Goal: Information Seeking & Learning: Learn about a topic

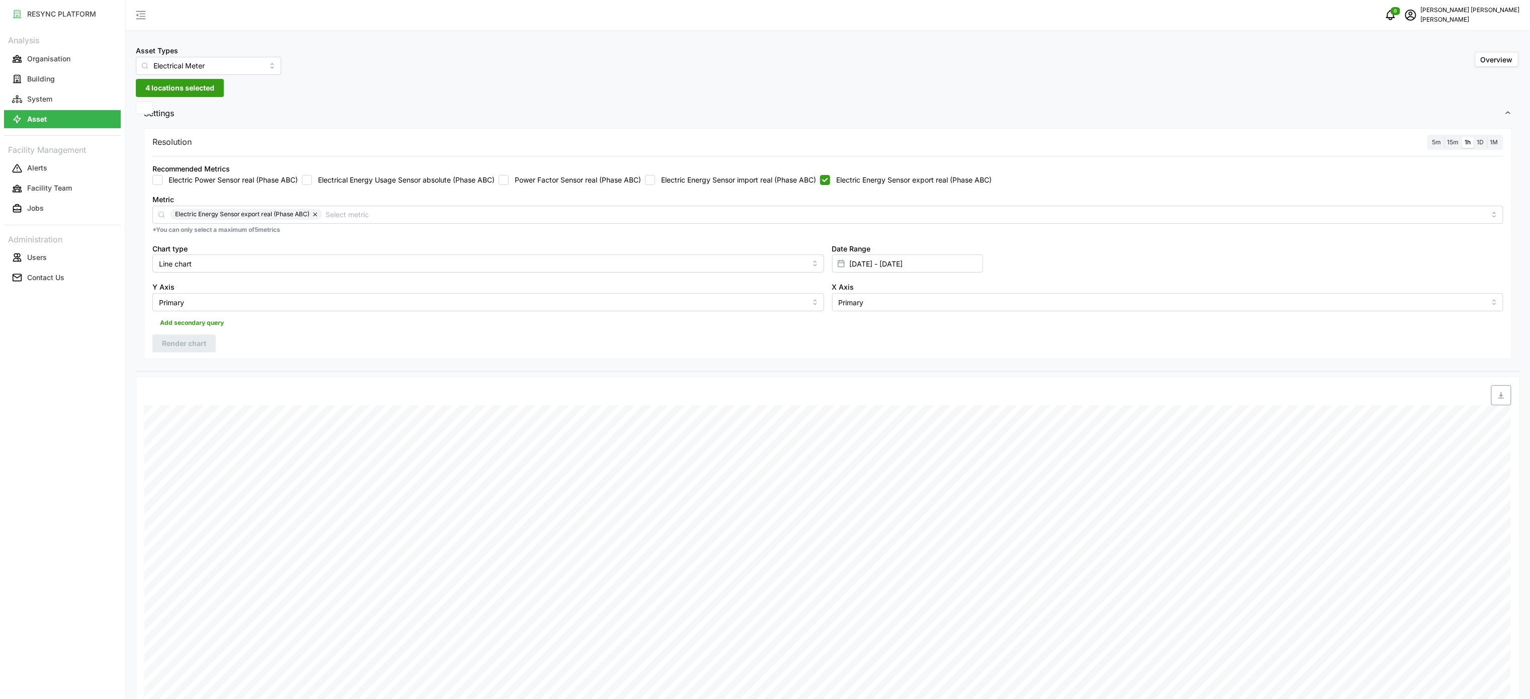
drag, startPoint x: 843, startPoint y: 178, endPoint x: 826, endPoint y: 181, distance: 17.9
click at [843, 178] on label "Electric Energy Sensor export real (Phase ABC)" at bounding box center [910, 180] width 161 height 10
click at [830, 178] on input "Electric Energy Sensor export real (Phase ABC)" at bounding box center [825, 180] width 10 height 10
checkbox input "false"
click at [795, 182] on label "Electric Energy Sensor import real (Phase ABC)" at bounding box center [735, 180] width 161 height 10
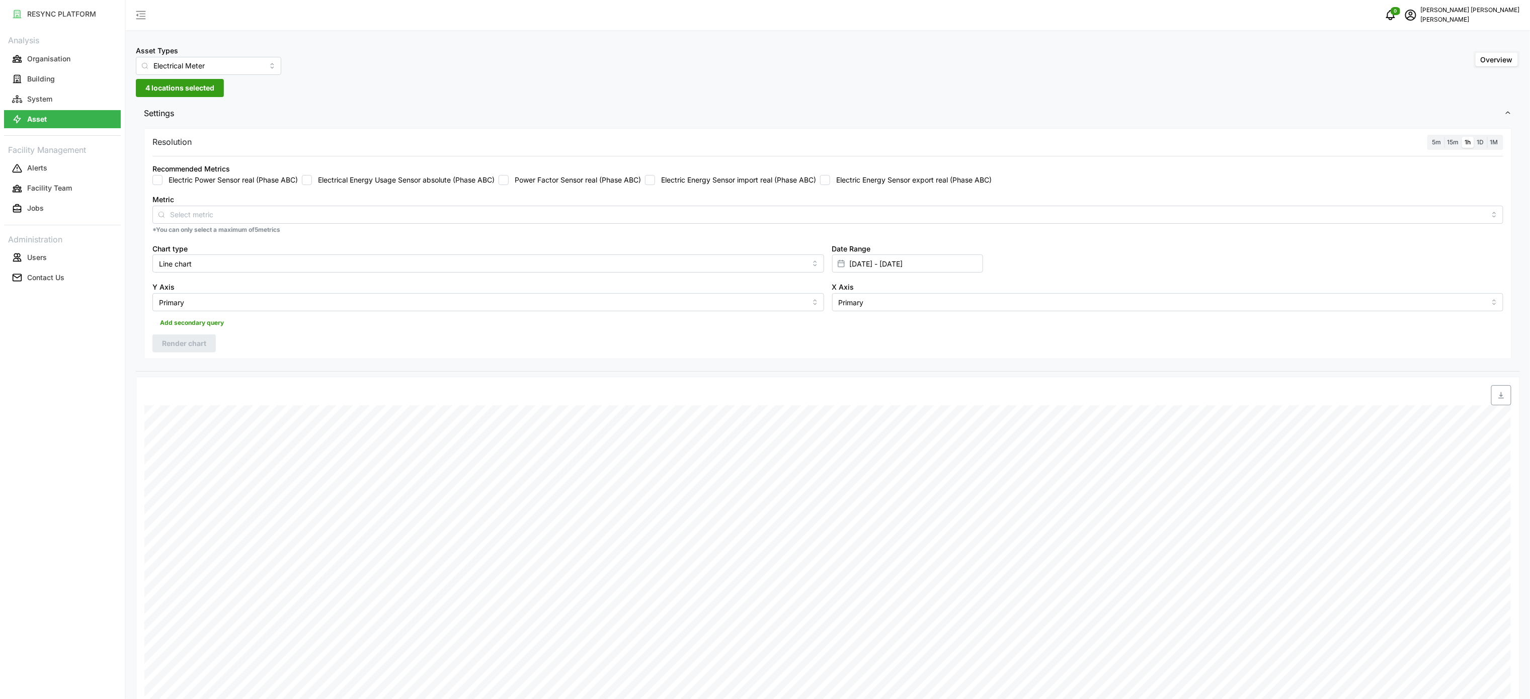
click at [655, 182] on input "Electric Energy Sensor import real (Phase ABC)" at bounding box center [650, 180] width 10 height 10
checkbox input "true"
click at [864, 261] on input "01 Oct 2025 - 01 Oct 2025" at bounding box center [907, 264] width 151 height 18
click at [865, 261] on input "01 Oct 2025 - 01 Oct 2025" at bounding box center [907, 264] width 151 height 18
click at [910, 368] on button "2" at bounding box center [910, 366] width 18 height 18
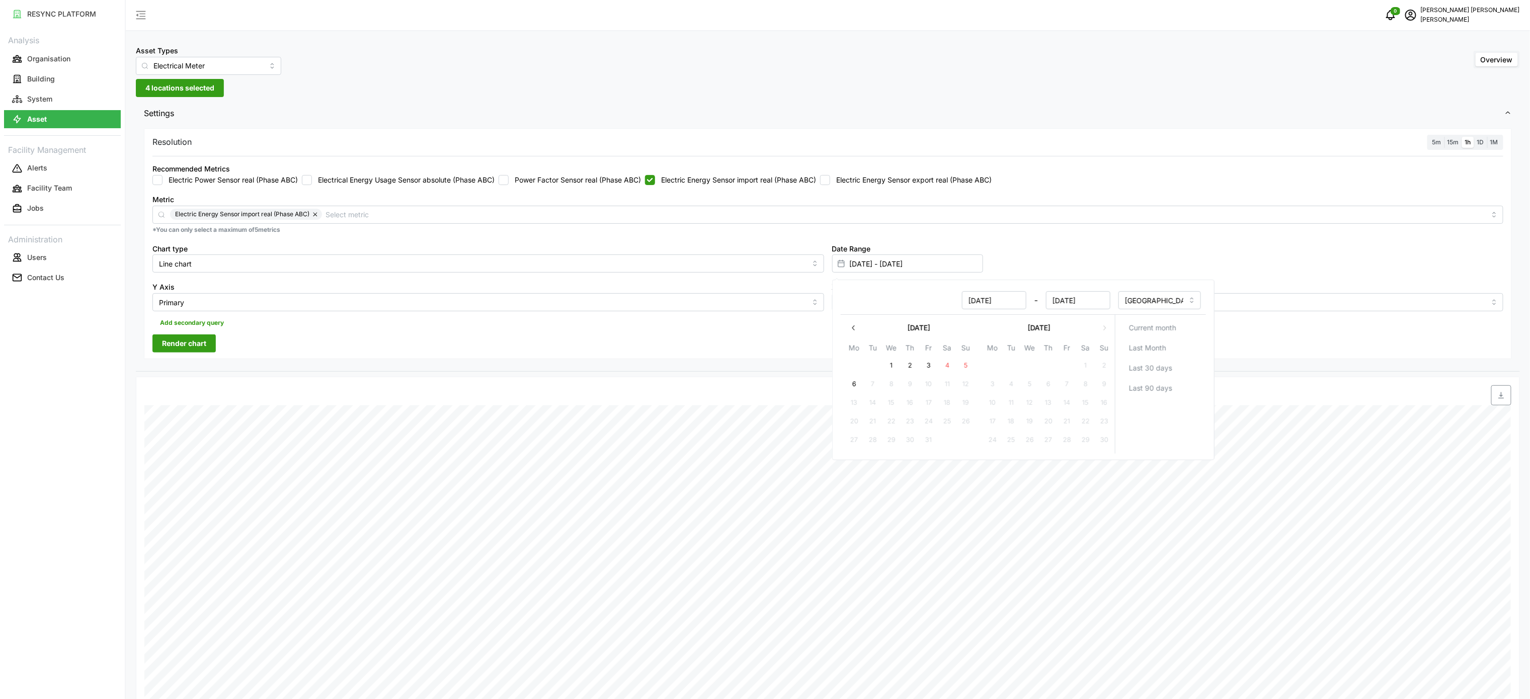
click at [910, 368] on button "2" at bounding box center [910, 366] width 18 height 18
type input "[DATE] - [DATE]"
type input "[DATE]"
click at [191, 346] on span "Render chart" at bounding box center [184, 343] width 44 height 17
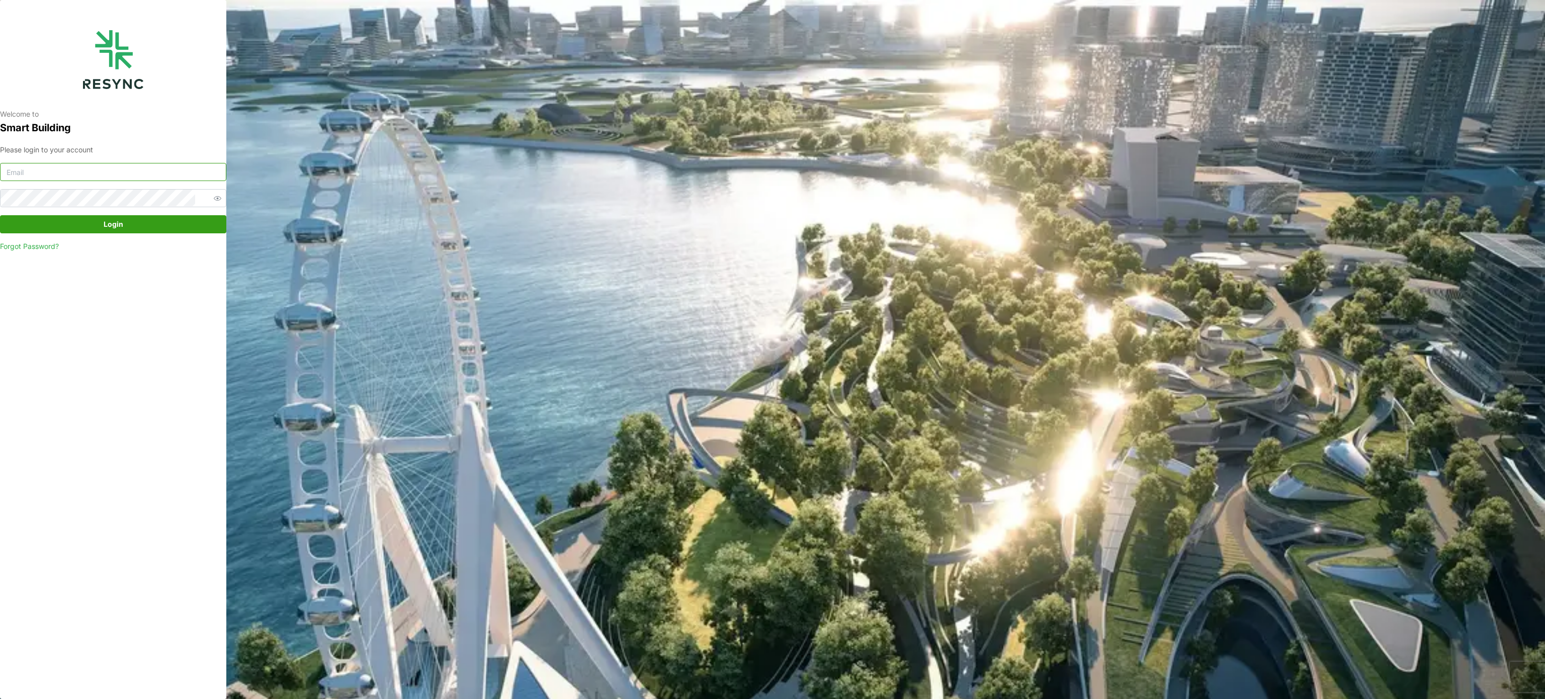
type input "murugesan.saravana@chuanlimengineering.com"
click at [181, 225] on span "Login" at bounding box center [113, 224] width 207 height 17
click at [765, 286] on div "Welcome to Smart Building Please login to your account murugesan.saravana@chuan…" at bounding box center [772, 349] width 1545 height 699
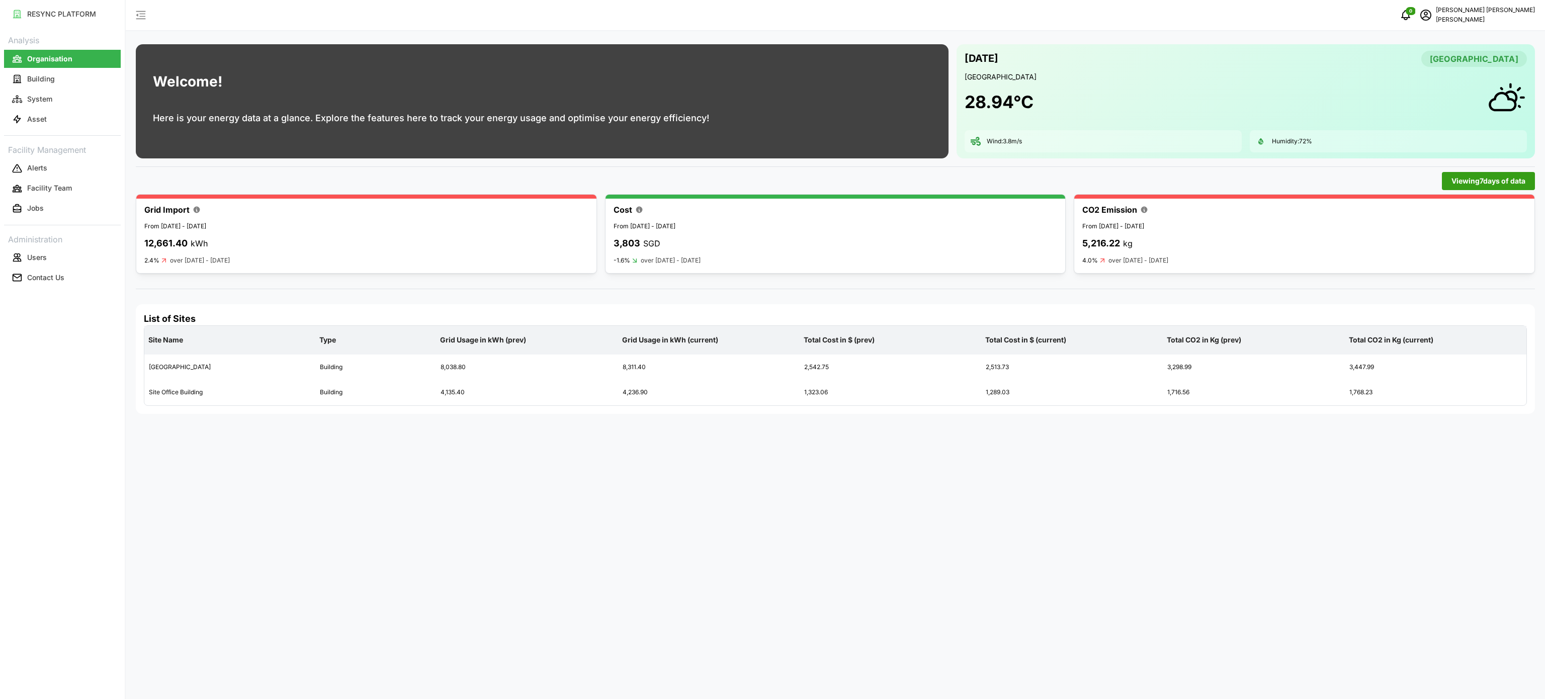
click at [56, 134] on div "Analysis Organisation Building System Asset Facility Management Alerts Facility…" at bounding box center [62, 160] width 117 height 256
click at [62, 121] on button "Asset" at bounding box center [62, 119] width 117 height 18
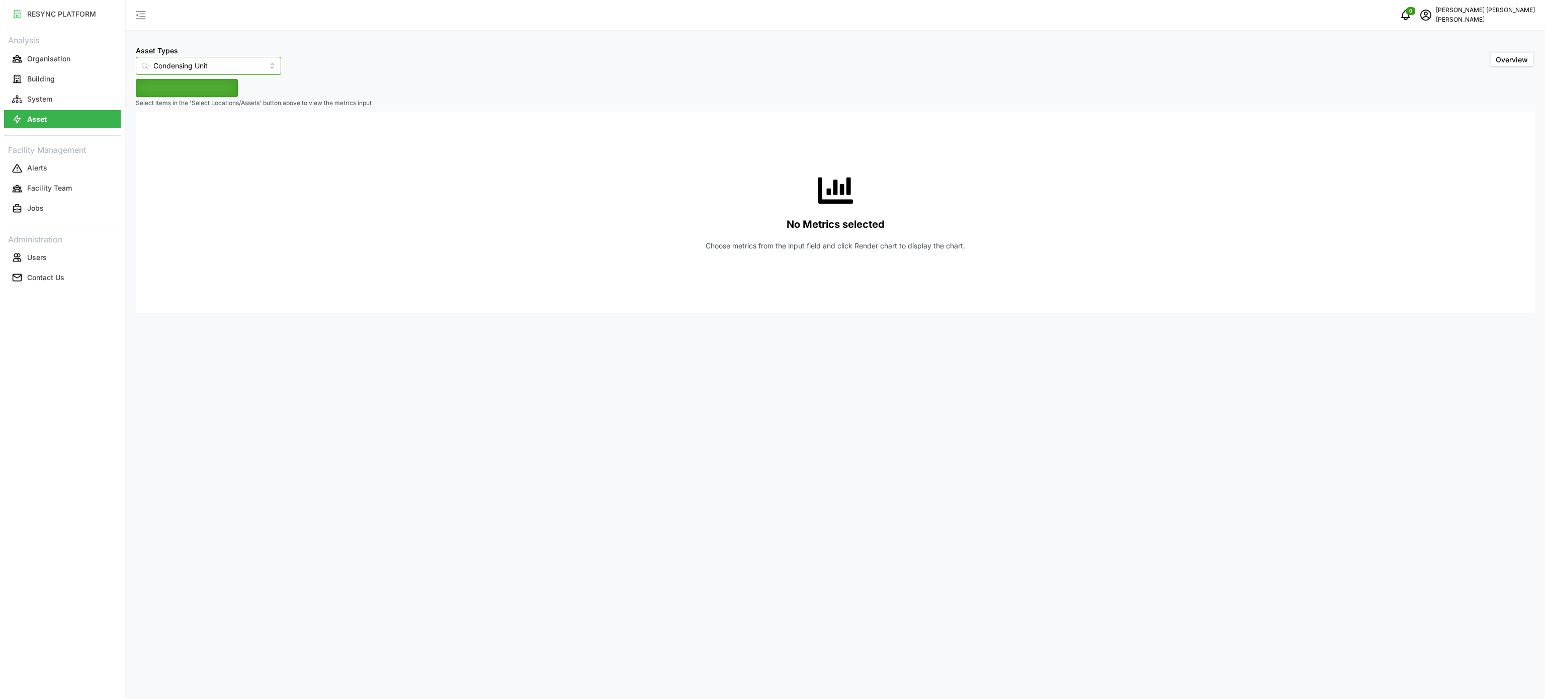
click at [258, 66] on input "Condensing Unit" at bounding box center [208, 66] width 145 height 18
click at [193, 122] on span "Electrical Meter" at bounding box center [168, 123] width 51 height 11
click at [207, 93] on span "Select Locations/Assets" at bounding box center [186, 87] width 83 height 17
type input "Electrical Meter"
click at [150, 92] on span "Select Locations/Assets" at bounding box center [186, 87] width 83 height 17
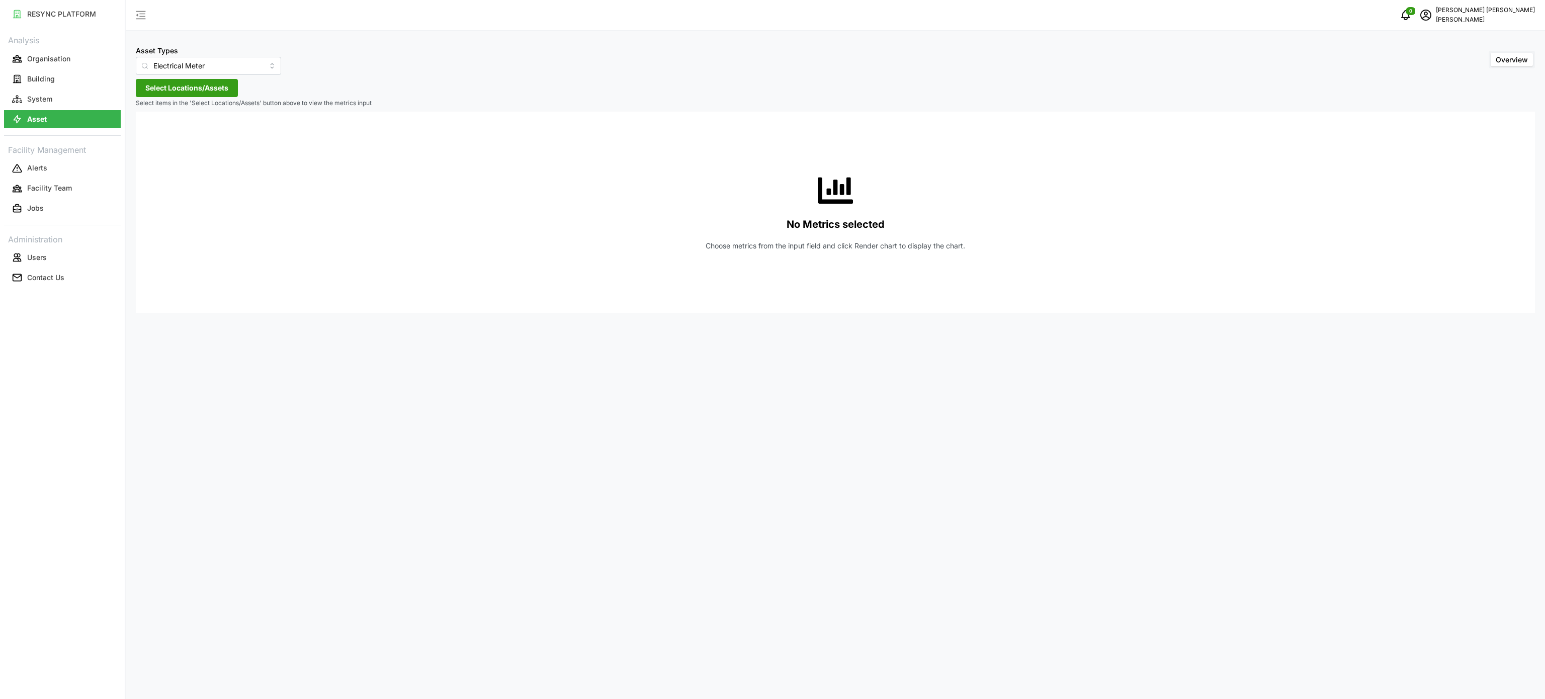
click at [150, 92] on span "Select Locations/Assets" at bounding box center [186, 87] width 83 height 17
click at [147, 136] on icon at bounding box center [149, 133] width 8 height 8
click at [156, 164] on icon at bounding box center [157, 162] width 8 height 8
click at [162, 179] on icon at bounding box center [165, 177] width 8 height 8
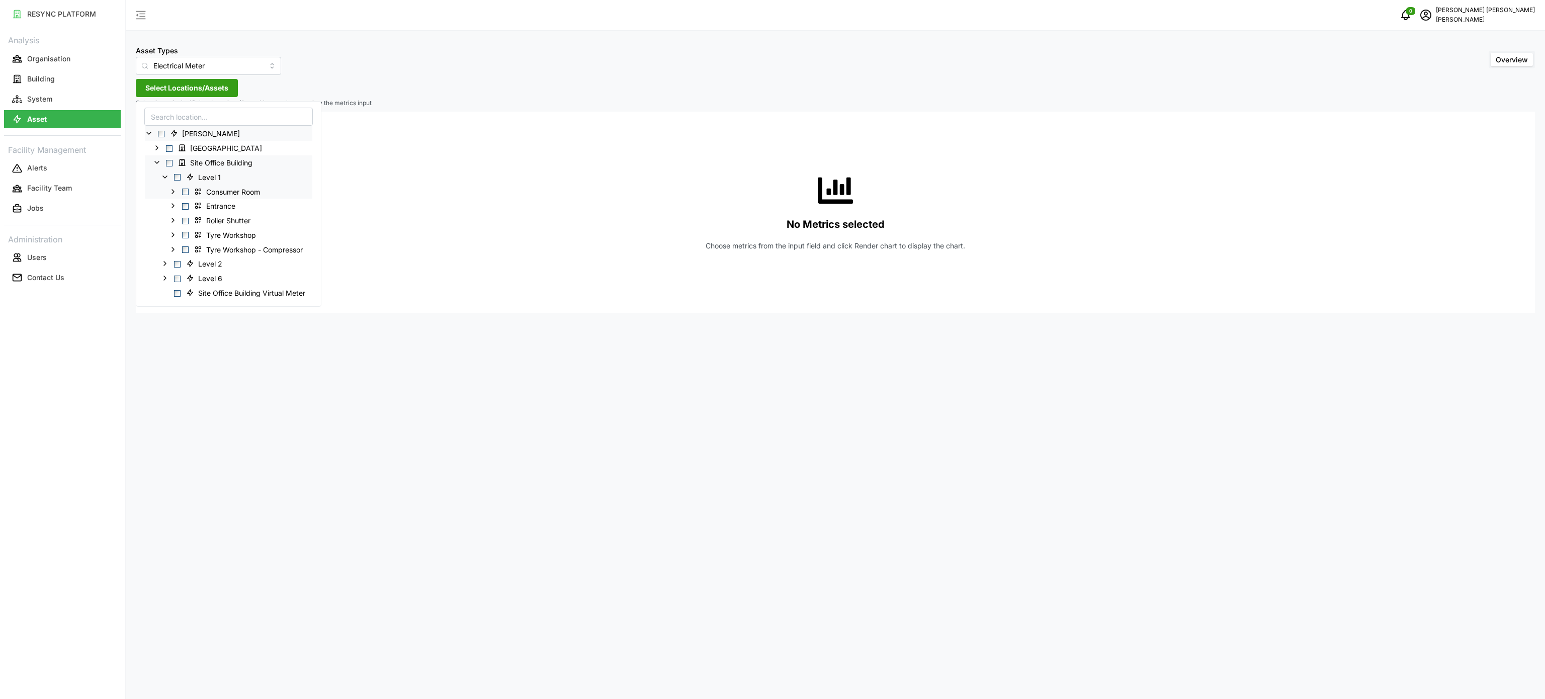
click at [174, 189] on icon at bounding box center [173, 191] width 8 height 8
click at [182, 234] on polyline at bounding box center [181, 235] width 2 height 4
click at [220, 308] on span "MSB Incomer 1" at bounding box center [242, 307] width 72 height 12
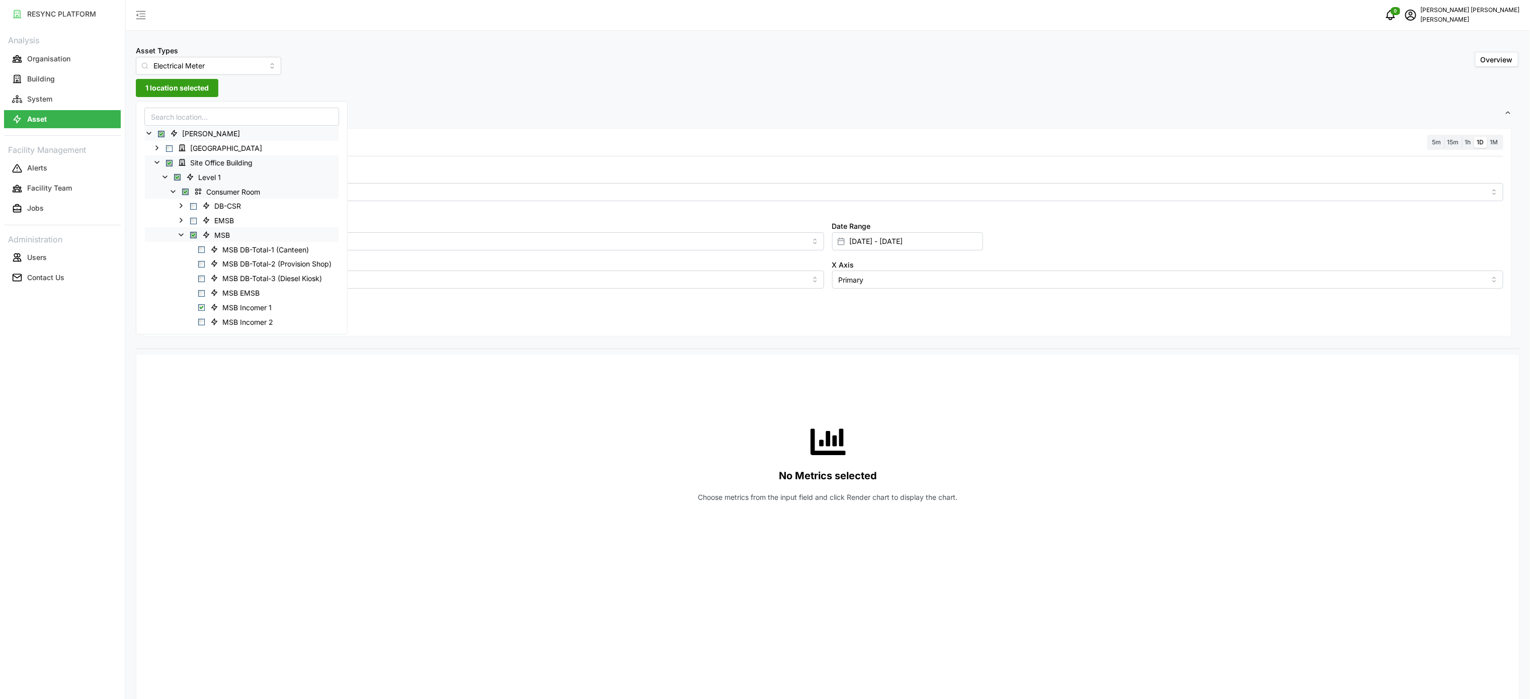
scroll to position [143, 0]
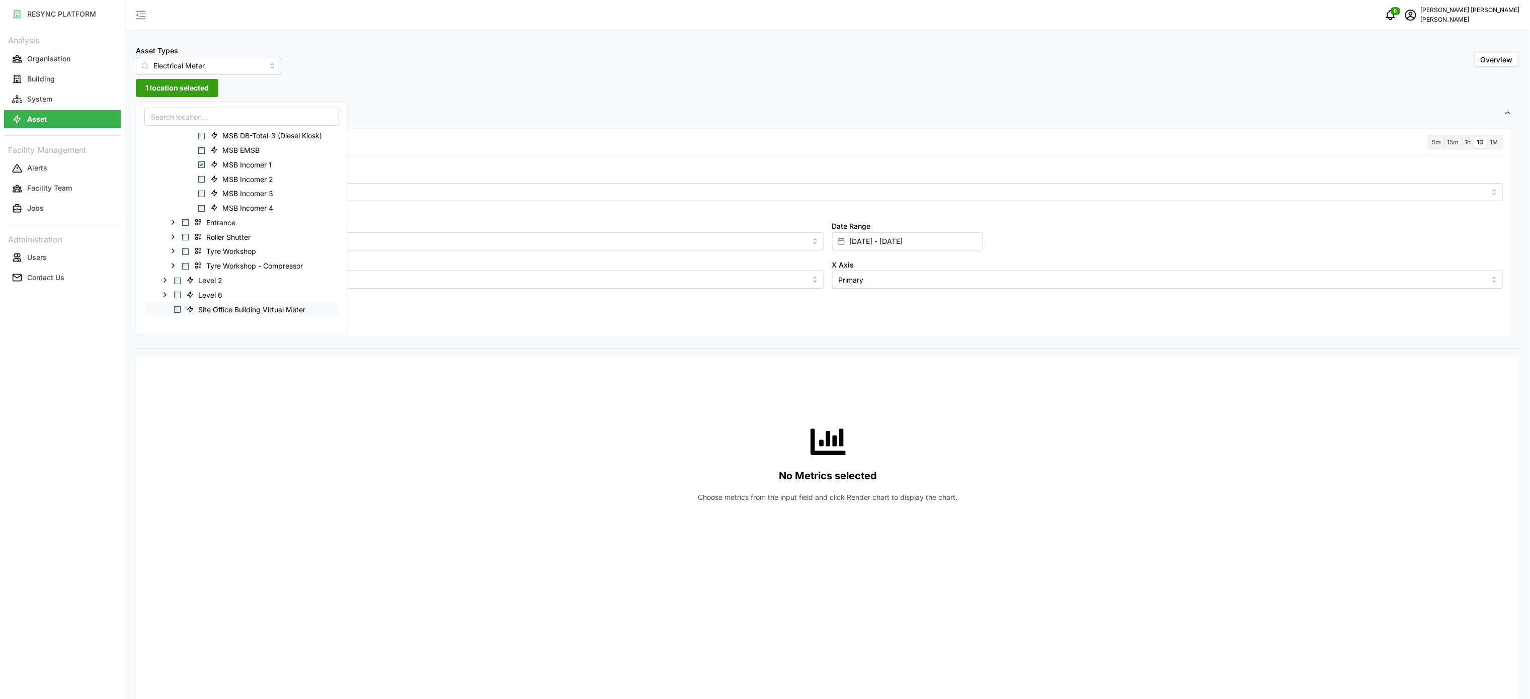
click at [201, 306] on span "Site Office Building Virtual Meter" at bounding box center [251, 309] width 107 height 10
click at [207, 179] on span "MSB Incomer 2" at bounding box center [243, 179] width 74 height 12
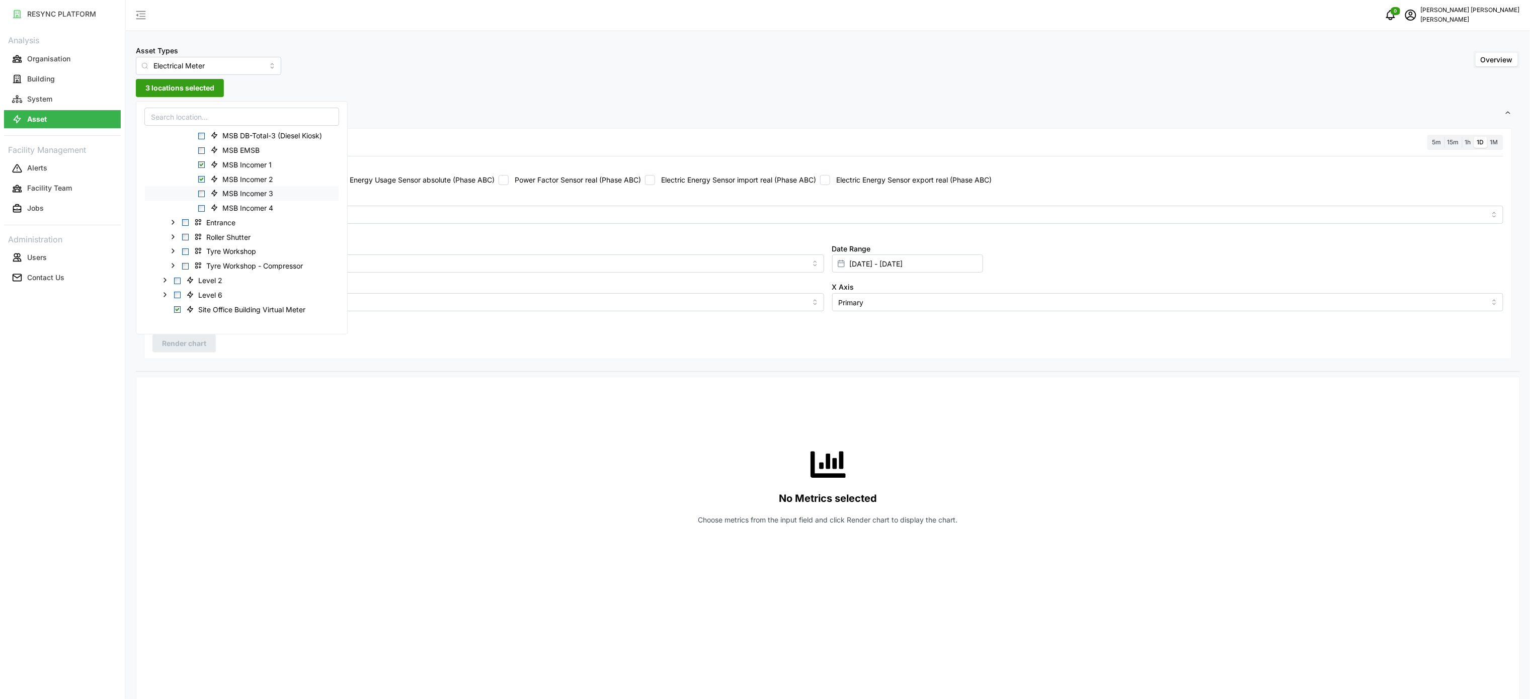
click at [203, 192] on span "Select MSB Incomer 3" at bounding box center [201, 194] width 7 height 7
click at [203, 201] on div "MSB Incomer 4" at bounding box center [242, 208] width 194 height 15
drag, startPoint x: 203, startPoint y: 208, endPoint x: 212, endPoint y: 231, distance: 24.9
click at [203, 209] on span "Select MSB Incomer 4" at bounding box center [201, 208] width 7 height 7
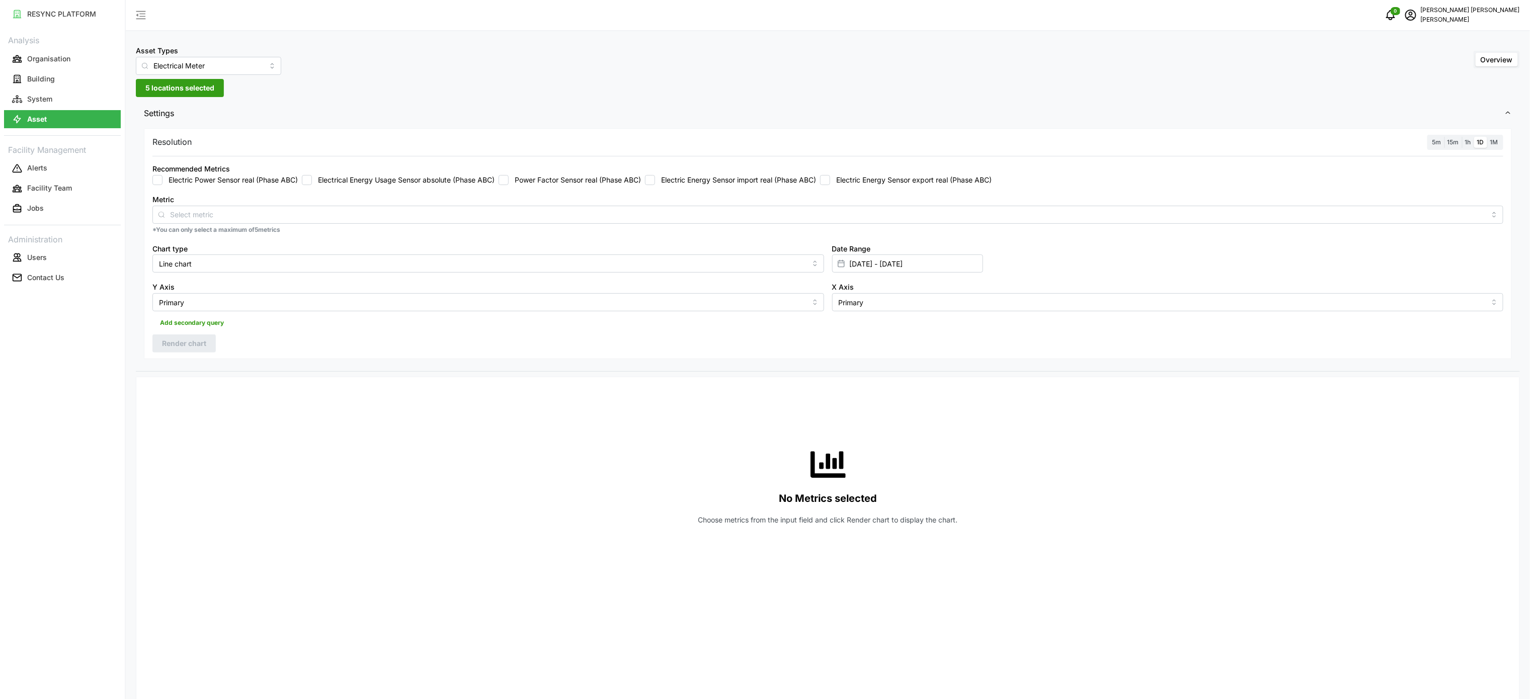
click at [356, 68] on div "Asset Types Electrical Meter Overview" at bounding box center [828, 59] width 1384 height 31
click at [745, 171] on div "Recommended Metrics Electric Power Sensor real (Phase ABC) Electrical Energy Us…" at bounding box center [827, 173] width 1351 height 23
click at [732, 175] on label "Electric Energy Sensor import real (Phase ABC)" at bounding box center [735, 180] width 161 height 10
click at [655, 175] on input "Electric Energy Sensor import real (Phase ABC)" at bounding box center [650, 180] width 10 height 10
checkbox input "true"
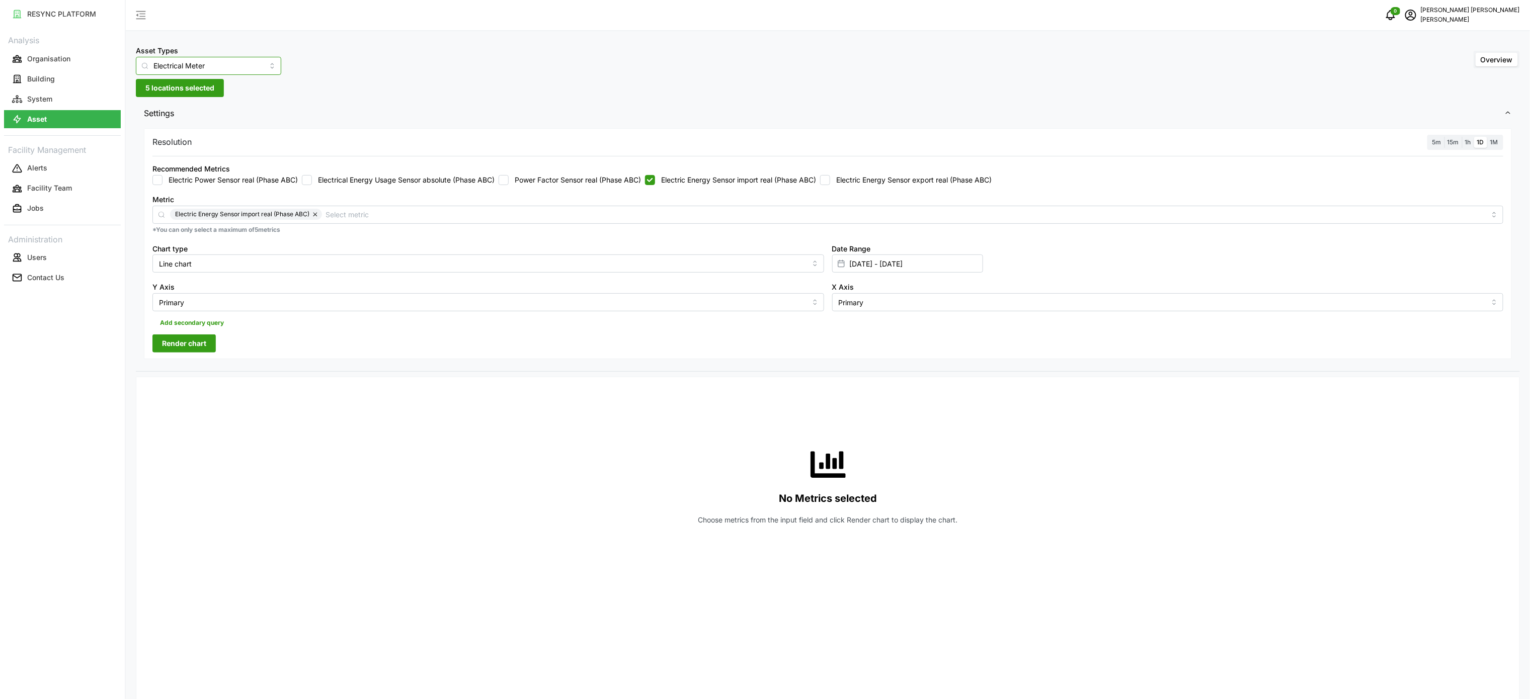
click at [257, 67] on input "Electrical Meter" at bounding box center [208, 66] width 145 height 18
drag, startPoint x: 367, startPoint y: 96, endPoint x: 286, endPoint y: 112, distance: 82.6
click at [366, 97] on div "Asset Types Electrical Meter Overview 5 locations selected Settings Resolution …" at bounding box center [828, 602] width 1404 height 1204
click at [218, 88] on button "5 locations selected" at bounding box center [180, 88] width 88 height 18
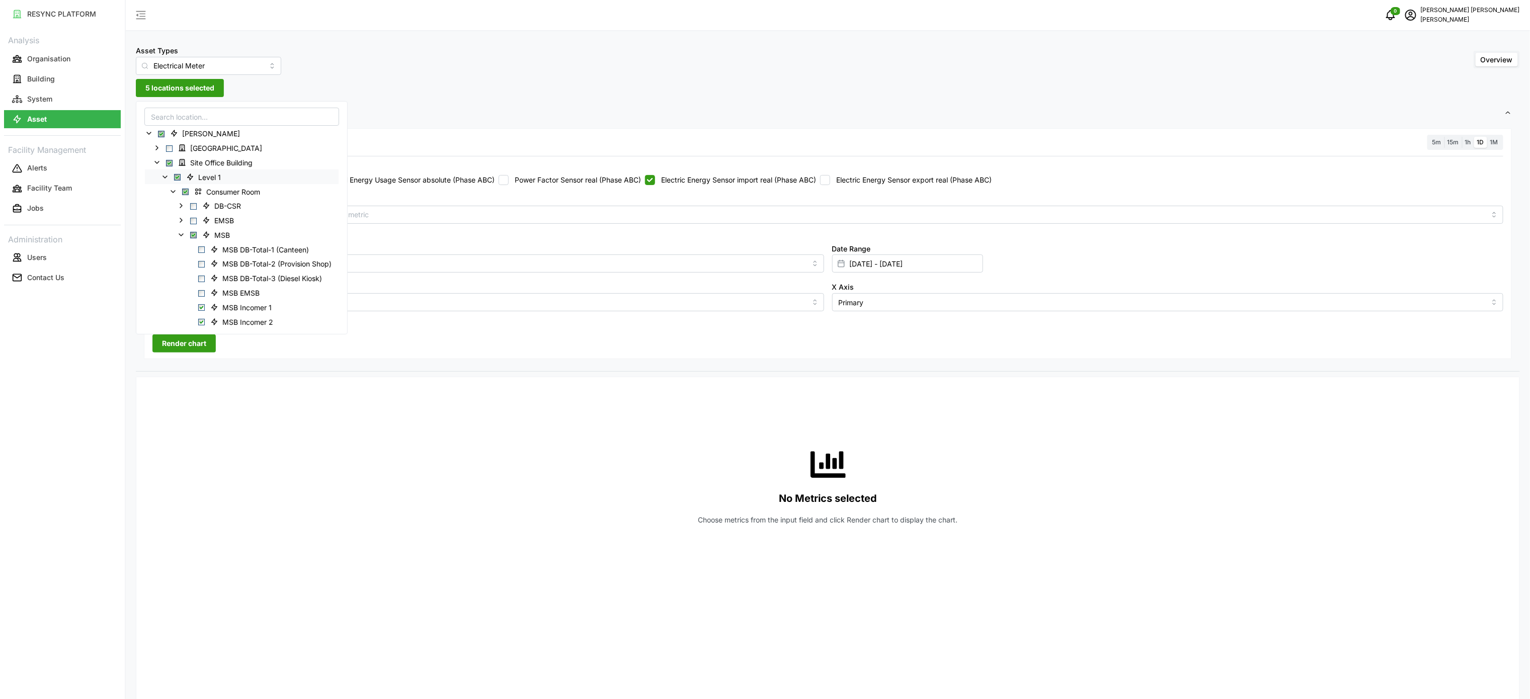
click at [182, 179] on div "Level 1" at bounding box center [242, 177] width 194 height 15
click at [185, 192] on span "Select Consumer Room" at bounding box center [185, 192] width 7 height 7
drag, startPoint x: 187, startPoint y: 188, endPoint x: 184, endPoint y: 198, distance: 10.4
click at [187, 190] on span "Select Consumer Room" at bounding box center [185, 192] width 7 height 7
drag, startPoint x: 179, startPoint y: 175, endPoint x: 179, endPoint y: 184, distance: 9.1
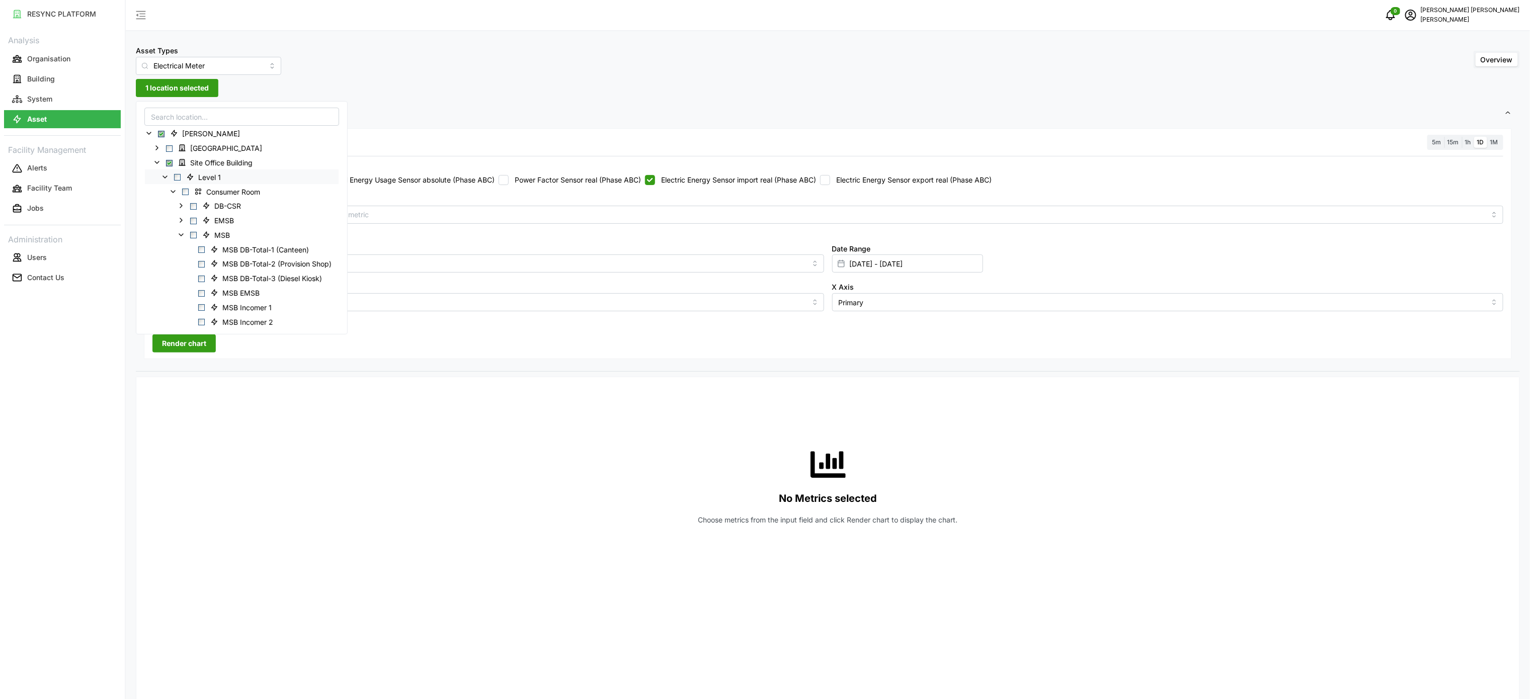
click at [178, 178] on span "Select Level 1" at bounding box center [177, 177] width 7 height 7
click at [171, 162] on span "Select Site Office Building" at bounding box center [169, 162] width 7 height 7
click at [169, 168] on div "Site Office Building" at bounding box center [242, 162] width 194 height 15
click at [170, 161] on span "Select Site Office Building" at bounding box center [169, 162] width 7 height 7
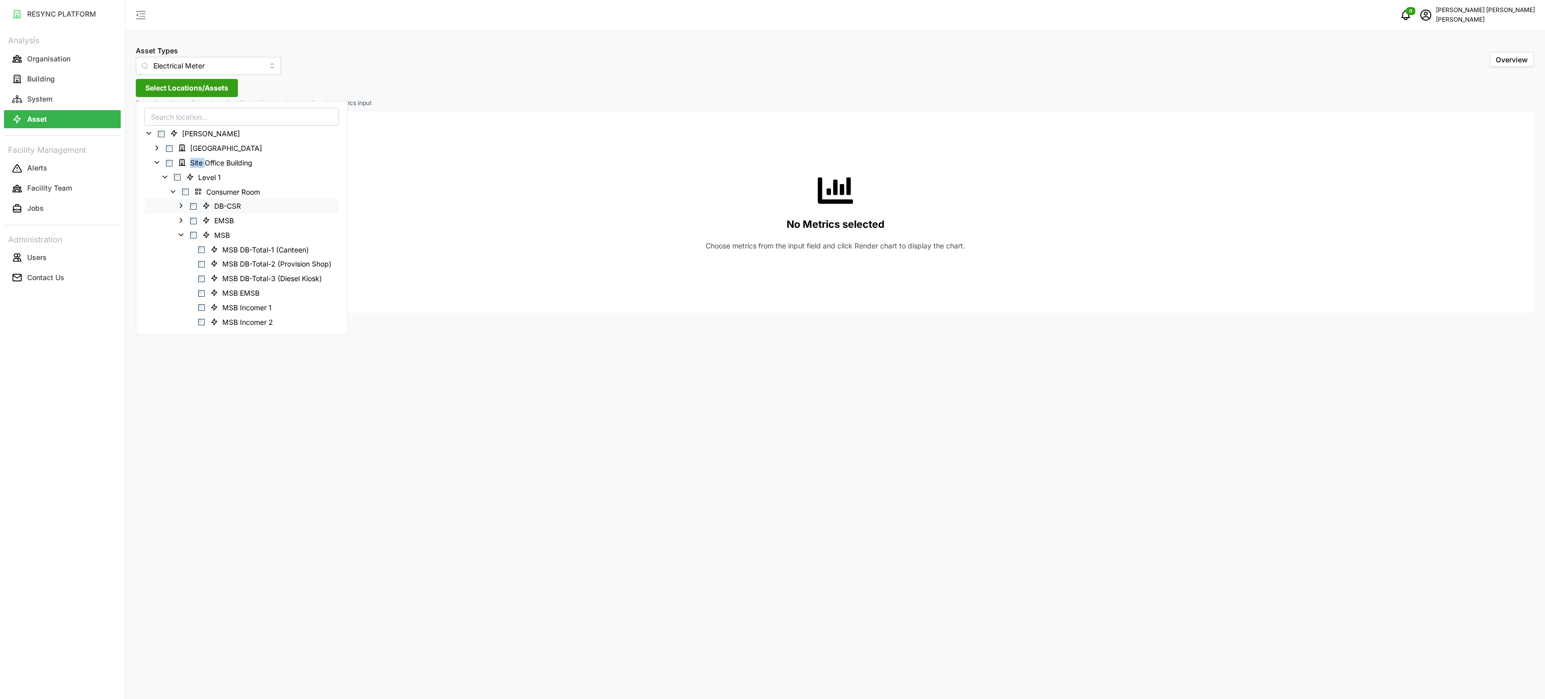
click at [177, 177] on span "Select Level 1" at bounding box center [177, 177] width 7 height 7
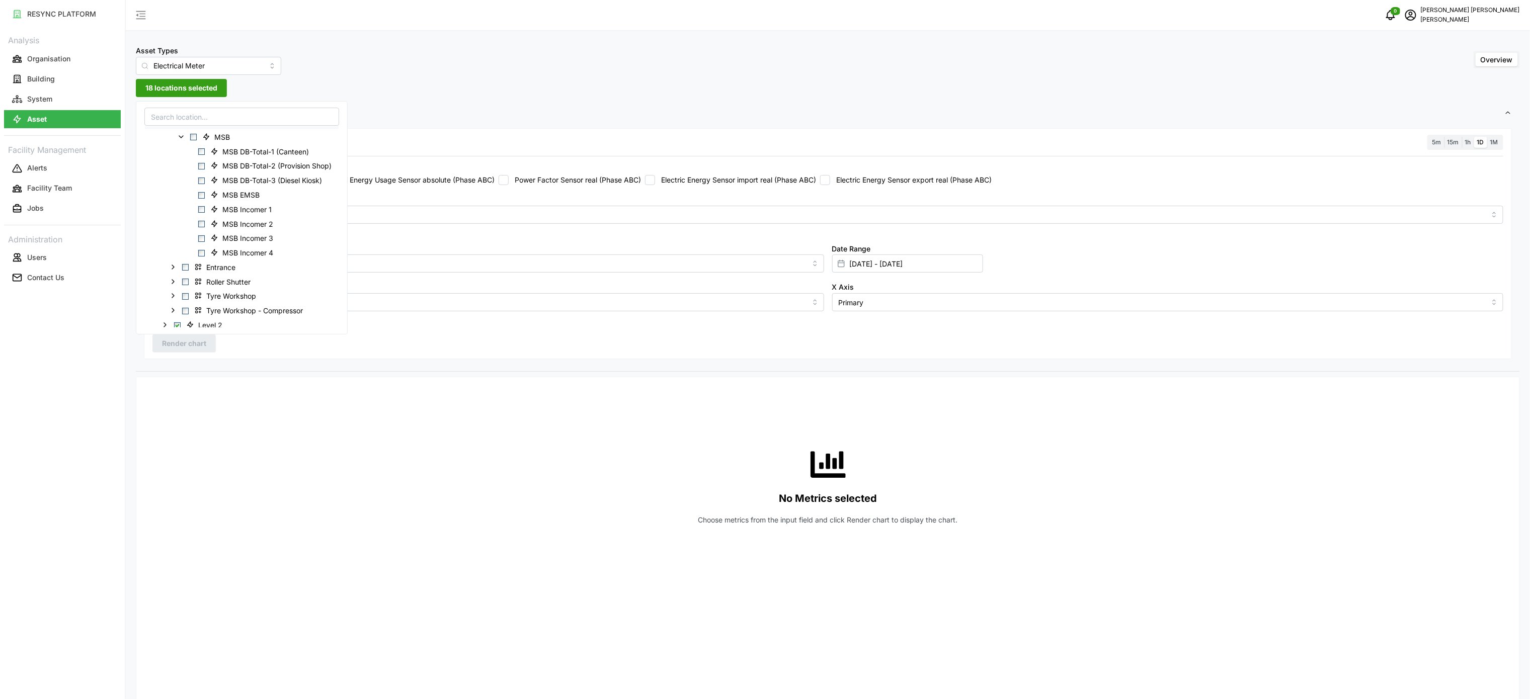
scroll to position [101, 0]
click at [203, 207] on span "Select MSB Incomer 1" at bounding box center [201, 207] width 7 height 7
click at [203, 217] on div "MSB Incomer 2" at bounding box center [242, 221] width 194 height 15
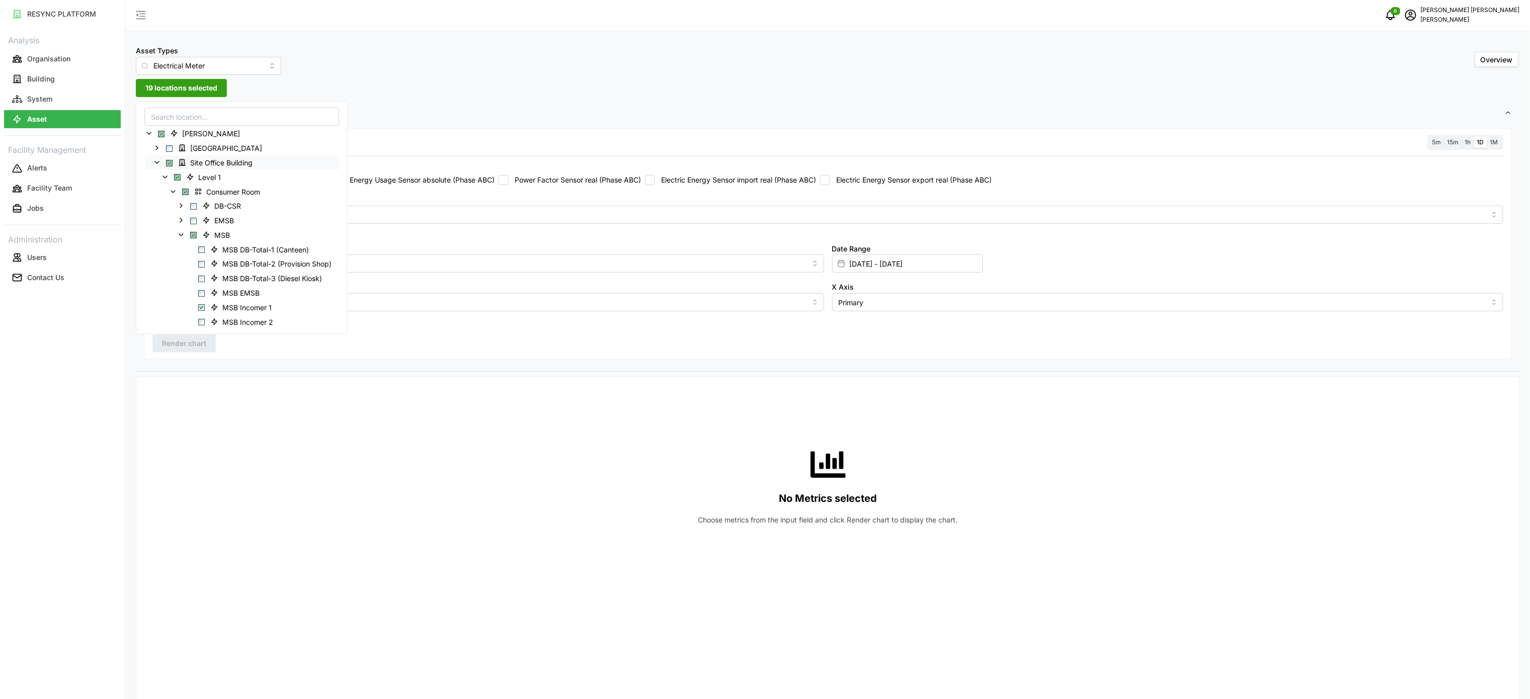
click at [166, 160] on div "Site Office Building" at bounding box center [242, 162] width 194 height 15
click at [159, 133] on span "Select Chuan Lim" at bounding box center [161, 134] width 7 height 7
click at [162, 137] on span "Select Chuan Lim" at bounding box center [161, 134] width 7 height 7
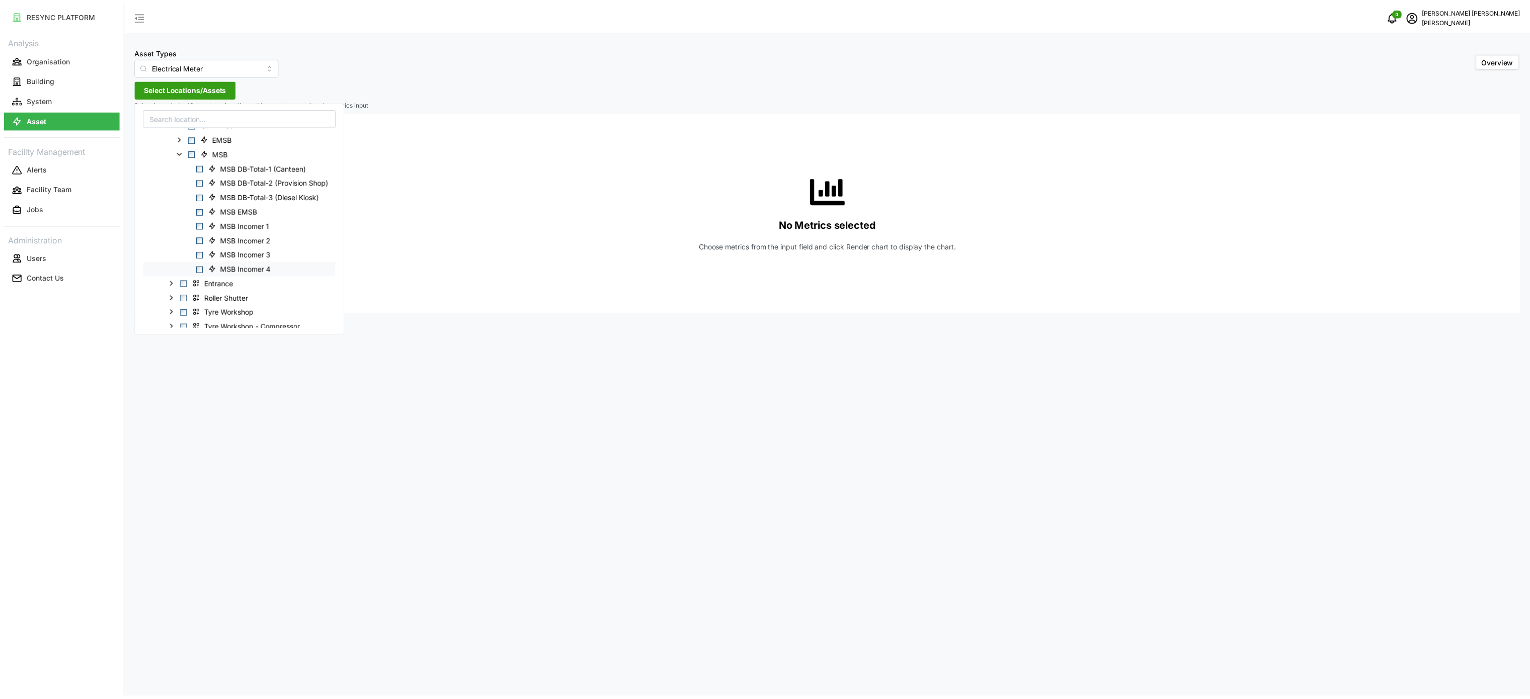
scroll to position [101, 0]
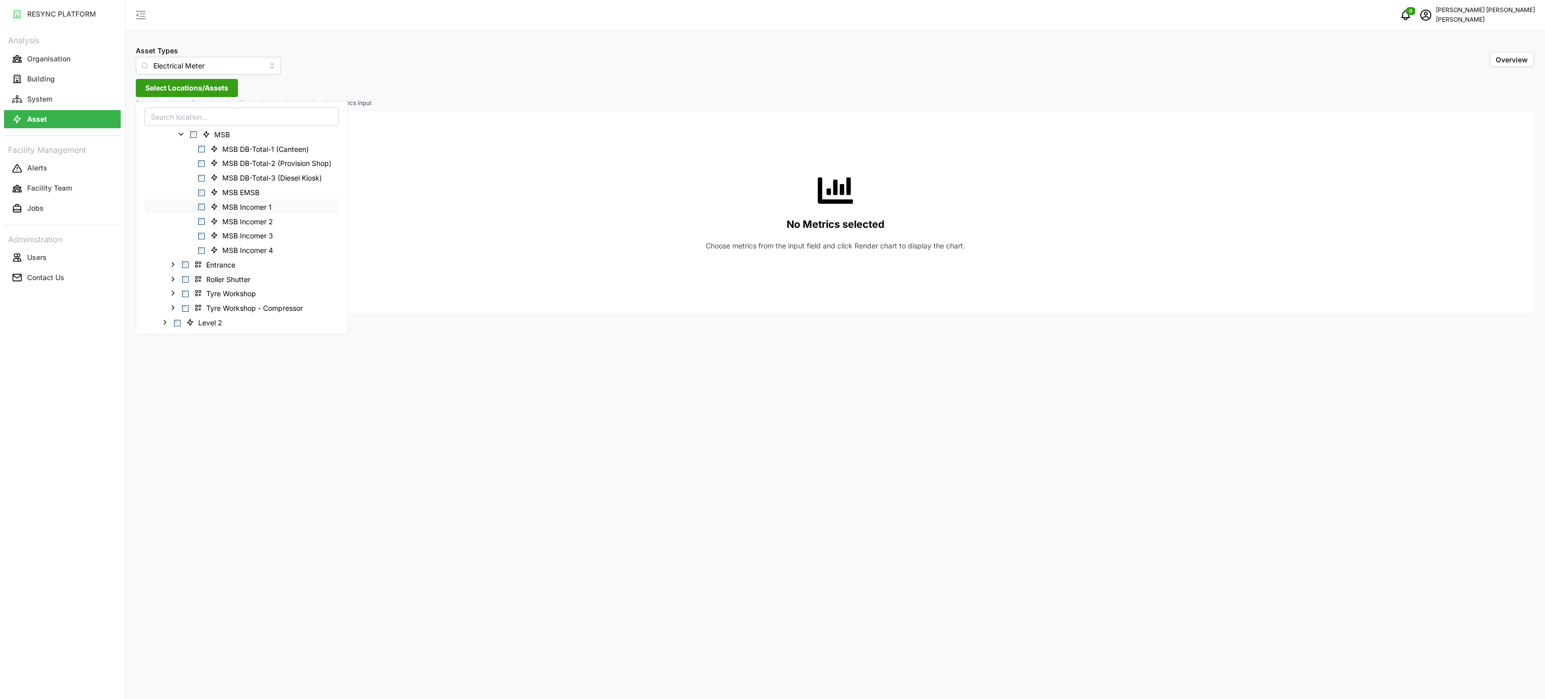
click at [203, 207] on span "Select MSB Incomer 1" at bounding box center [201, 207] width 7 height 7
click at [203, 218] on span "Select MSB Incomer 2" at bounding box center [201, 221] width 7 height 7
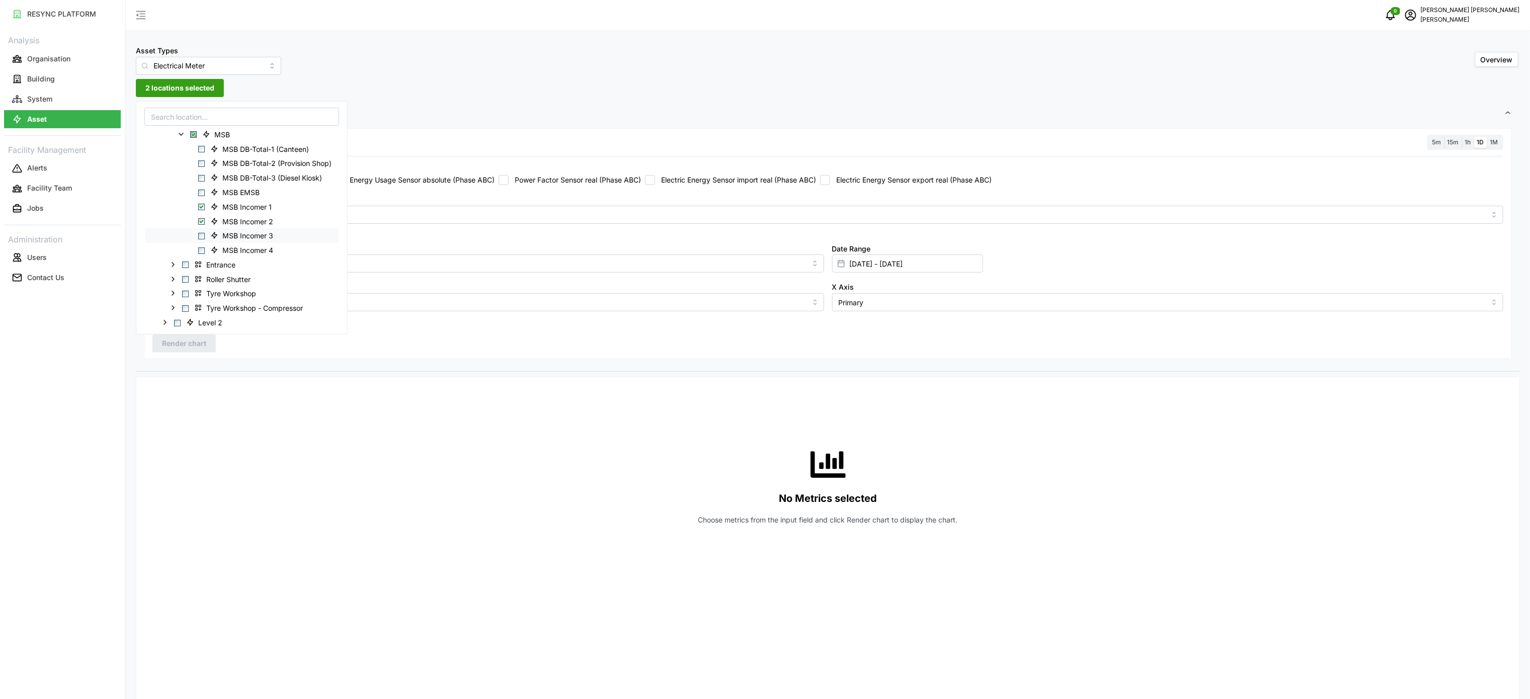
drag, startPoint x: 201, startPoint y: 233, endPoint x: 204, endPoint y: 239, distance: 7.2
click at [203, 234] on span "Select MSB Incomer 3" at bounding box center [201, 236] width 7 height 7
drag, startPoint x: 203, startPoint y: 248, endPoint x: 214, endPoint y: 273, distance: 27.7
click at [203, 249] on span "Select MSB Incomer 4" at bounding box center [201, 251] width 7 height 7
click at [360, 463] on div "No Metrics selected Choose metrics from the input field and click Render chart …" at bounding box center [827, 485] width 1351 height 201
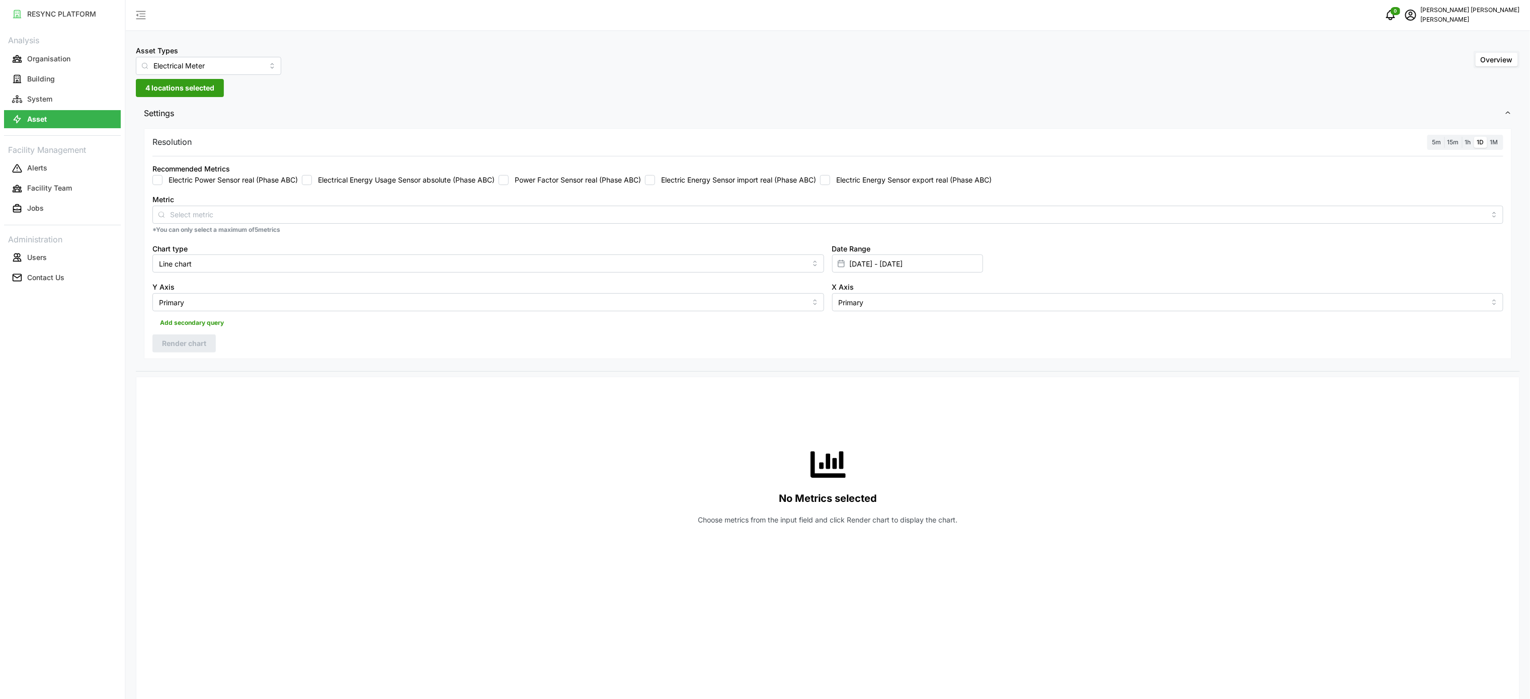
click at [693, 189] on div "Recommended Metrics Electric Power Sensor real (Phase ABC) Electrical Energy Us…" at bounding box center [827, 236] width 1359 height 157
click at [655, 179] on input "Electric Energy Sensor import real (Phase ABC)" at bounding box center [650, 180] width 10 height 10
click at [161, 347] on button "Render chart" at bounding box center [183, 344] width 63 height 18
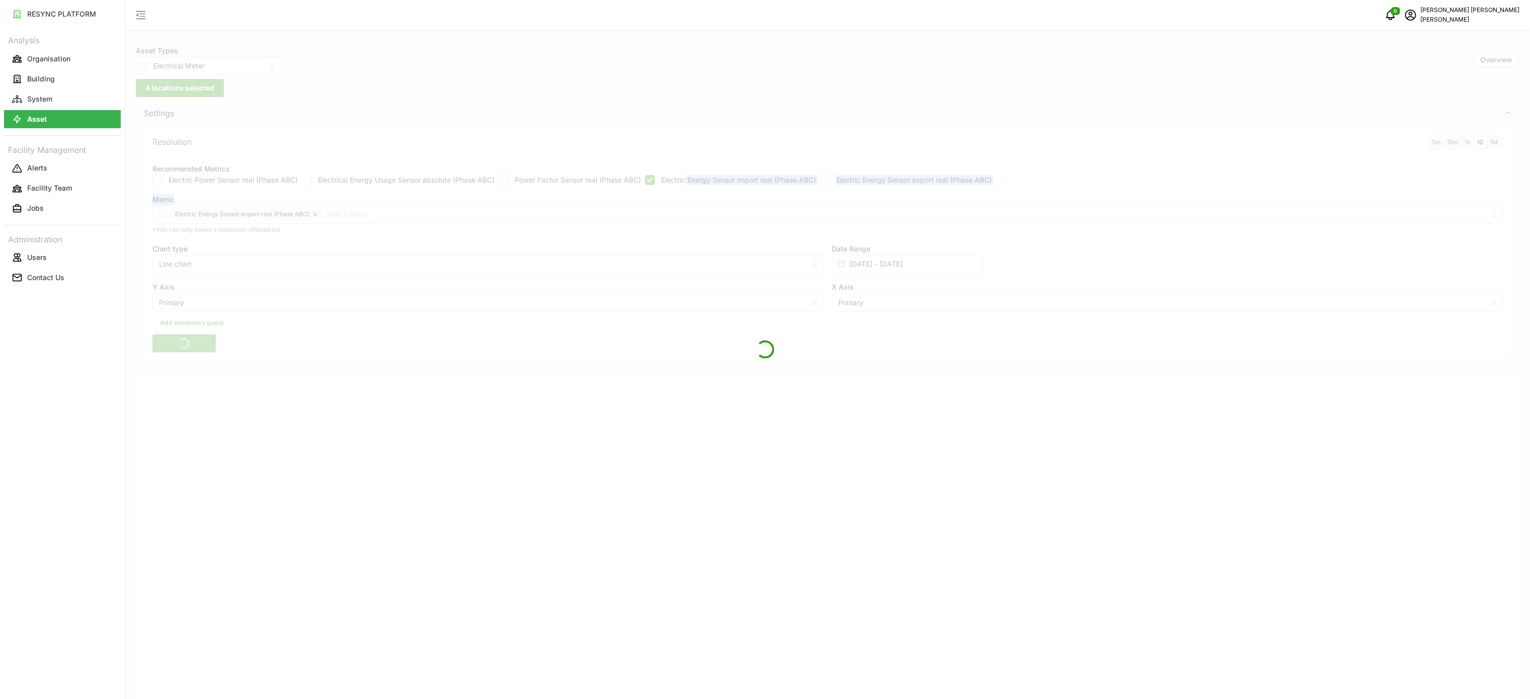
click at [914, 267] on div at bounding box center [765, 349] width 1530 height 699
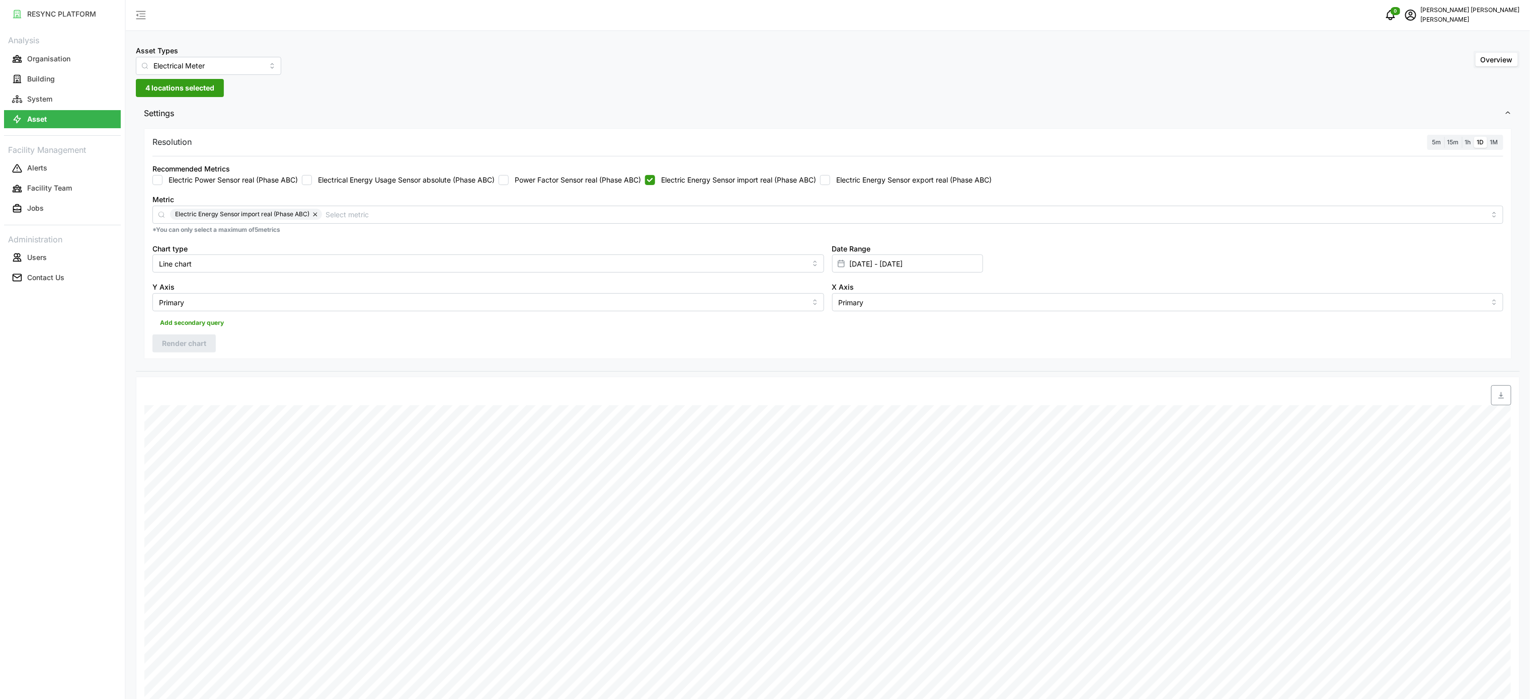
click at [1463, 141] on label "1h" at bounding box center [1468, 143] width 12 height 12
click at [1462, 137] on input "1h" at bounding box center [1462, 137] width 0 height 0
click at [204, 348] on span "Render chart" at bounding box center [184, 343] width 44 height 17
click at [493, 317] on div "Add secondary query" at bounding box center [827, 320] width 1351 height 19
click at [1503, 402] on span "button" at bounding box center [1501, 395] width 19 height 19
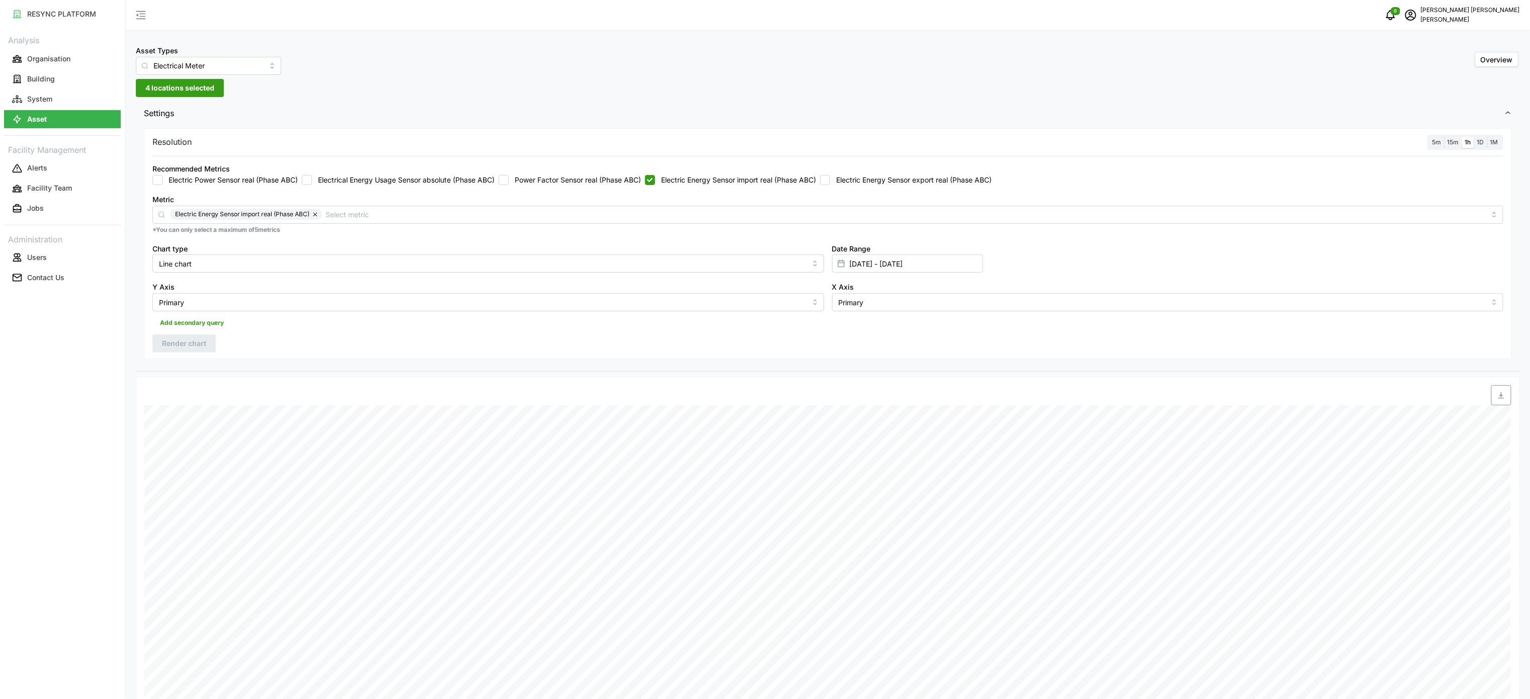
drag, startPoint x: 747, startPoint y: 185, endPoint x: 758, endPoint y: 183, distance: 11.7
click at [747, 184] on label "Electric Energy Sensor import real (Phase ABC)" at bounding box center [735, 180] width 161 height 10
click at [655, 184] on input "Electric Energy Sensor import real (Phase ABC)" at bounding box center [650, 180] width 10 height 10
checkbox input "false"
click at [830, 180] on input "Electric Energy Sensor export real (Phase ABC)" at bounding box center [825, 180] width 10 height 10
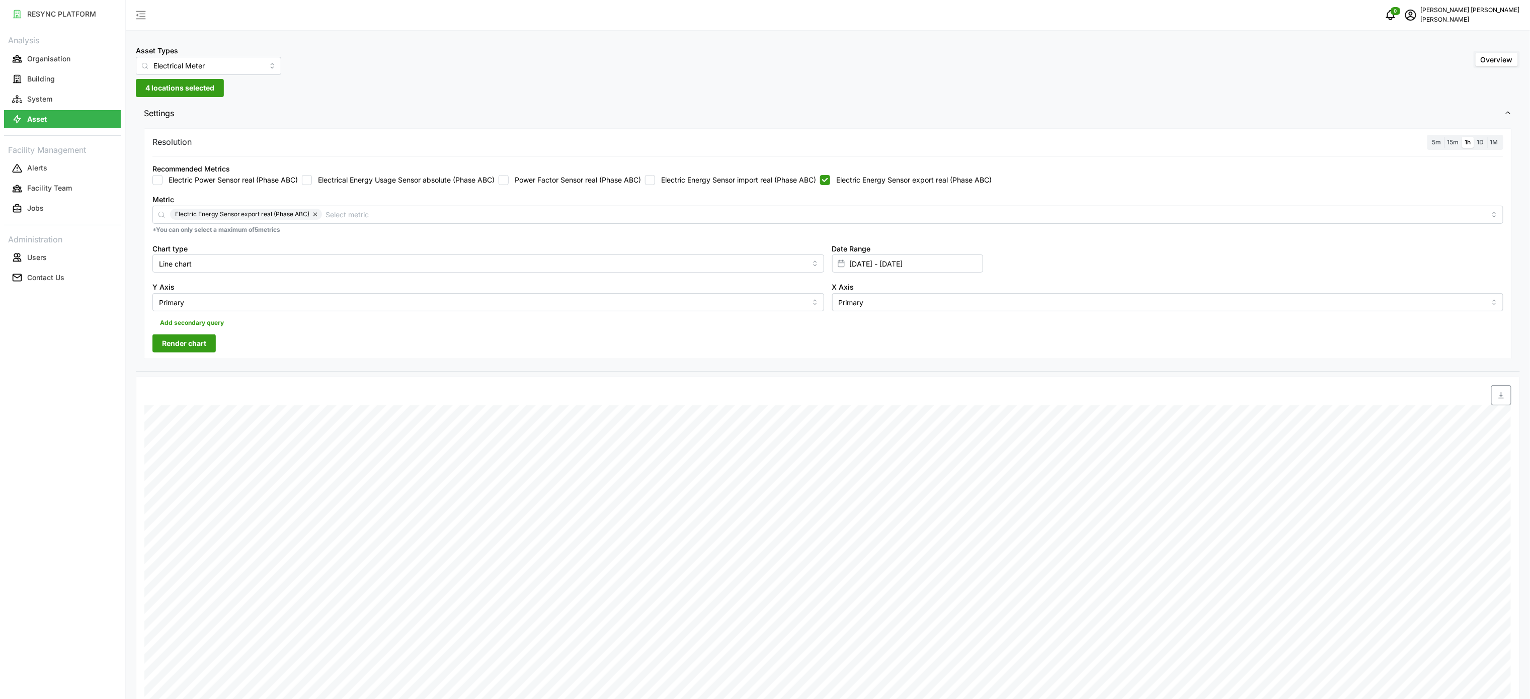
click at [203, 339] on span "Render chart" at bounding box center [184, 343] width 44 height 17
drag, startPoint x: 1503, startPoint y: 398, endPoint x: 1491, endPoint y: 406, distance: 14.5
click at [1503, 398] on icon "button" at bounding box center [1501, 395] width 8 height 8
click at [855, 173] on div "Recommended Metrics Electric Power Sensor real (Phase ABC) Electrical Energy Us…" at bounding box center [827, 173] width 1351 height 23
click at [830, 180] on input "Electric Energy Sensor export real (Phase ABC)" at bounding box center [825, 180] width 10 height 10
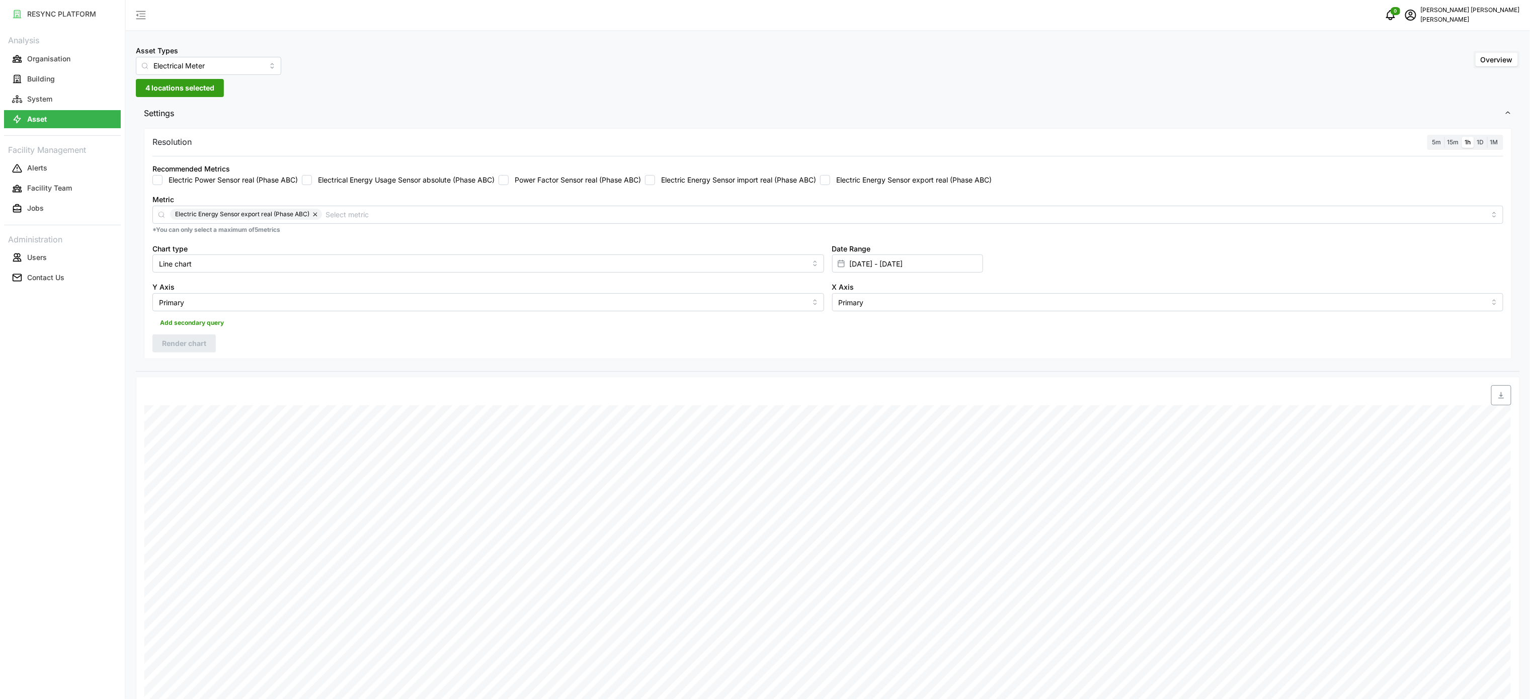
checkbox input "false"
drag, startPoint x: 880, startPoint y: 257, endPoint x: 880, endPoint y: 266, distance: 9.1
click at [880, 257] on input "[DATE] - [DATE]" at bounding box center [907, 264] width 151 height 18
click at [880, 266] on input "[DATE] - [DATE]" at bounding box center [907, 264] width 151 height 18
drag, startPoint x: 926, startPoint y: 373, endPoint x: 925, endPoint y: 368, distance: 5.1
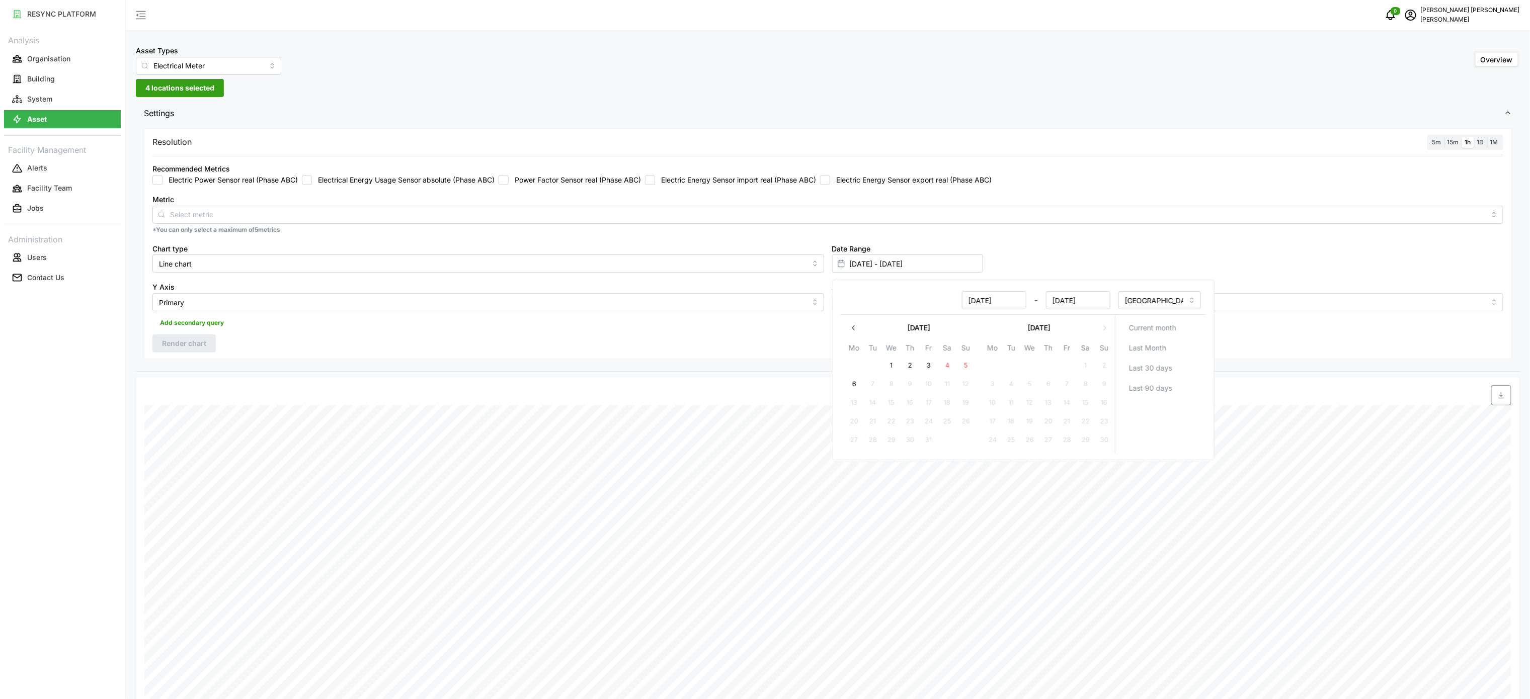
click at [927, 374] on button "3" at bounding box center [928, 366] width 18 height 18
click at [925, 370] on button "3" at bounding box center [928, 366] width 18 height 18
click at [925, 368] on button "3" at bounding box center [928, 366] width 18 height 18
type input "[DATE] - [DATE]"
type input "[DATE]"
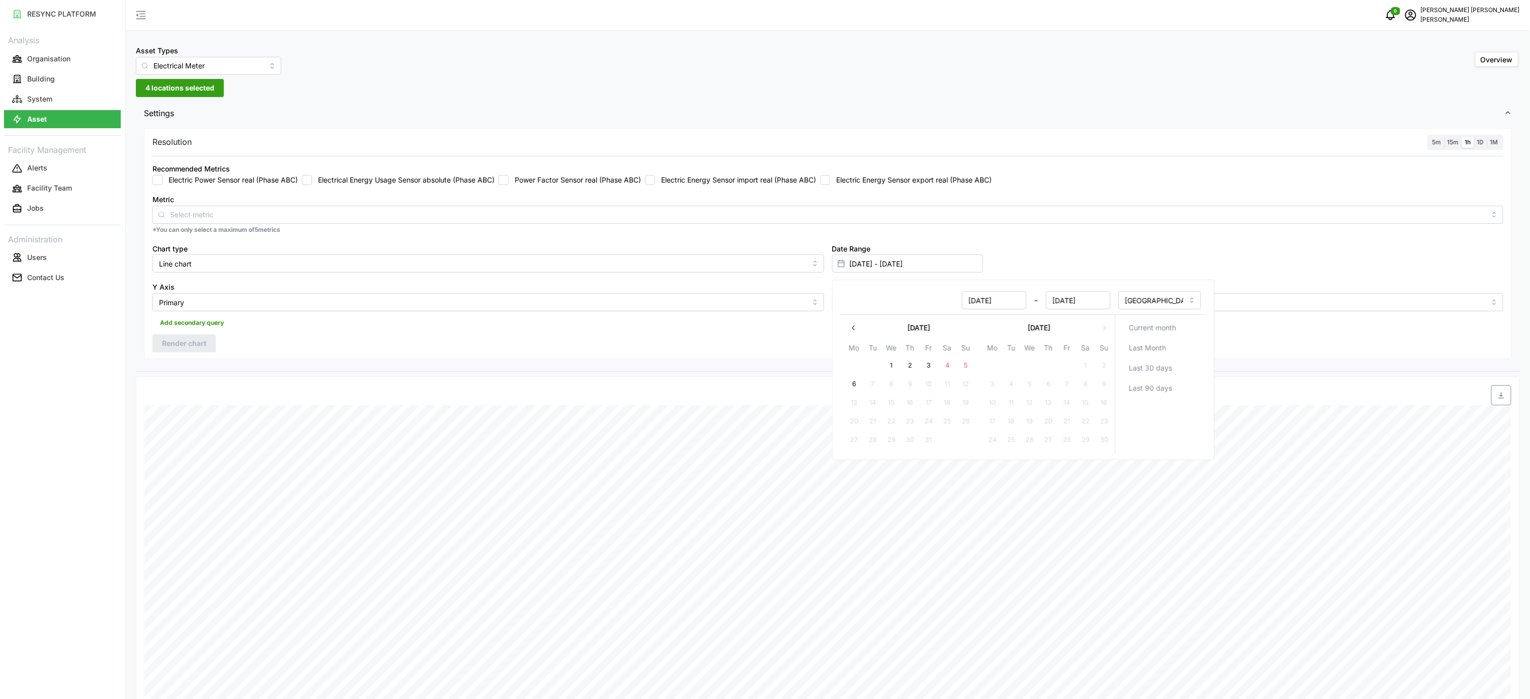
type input "[DATE]"
click at [1053, 259] on div "Date Range [DATE] - [DATE]" at bounding box center [1168, 257] width 680 height 39
drag, startPoint x: 1391, startPoint y: 369, endPoint x: 1193, endPoint y: 354, distance: 197.8
click at [1389, 369] on div "Resolution 5m 15m 1h 1D 1M Recommended Metrics Electric Power Sensor real (Phas…" at bounding box center [828, 249] width 1384 height 246
click at [942, 311] on input "Primary" at bounding box center [1168, 302] width 672 height 18
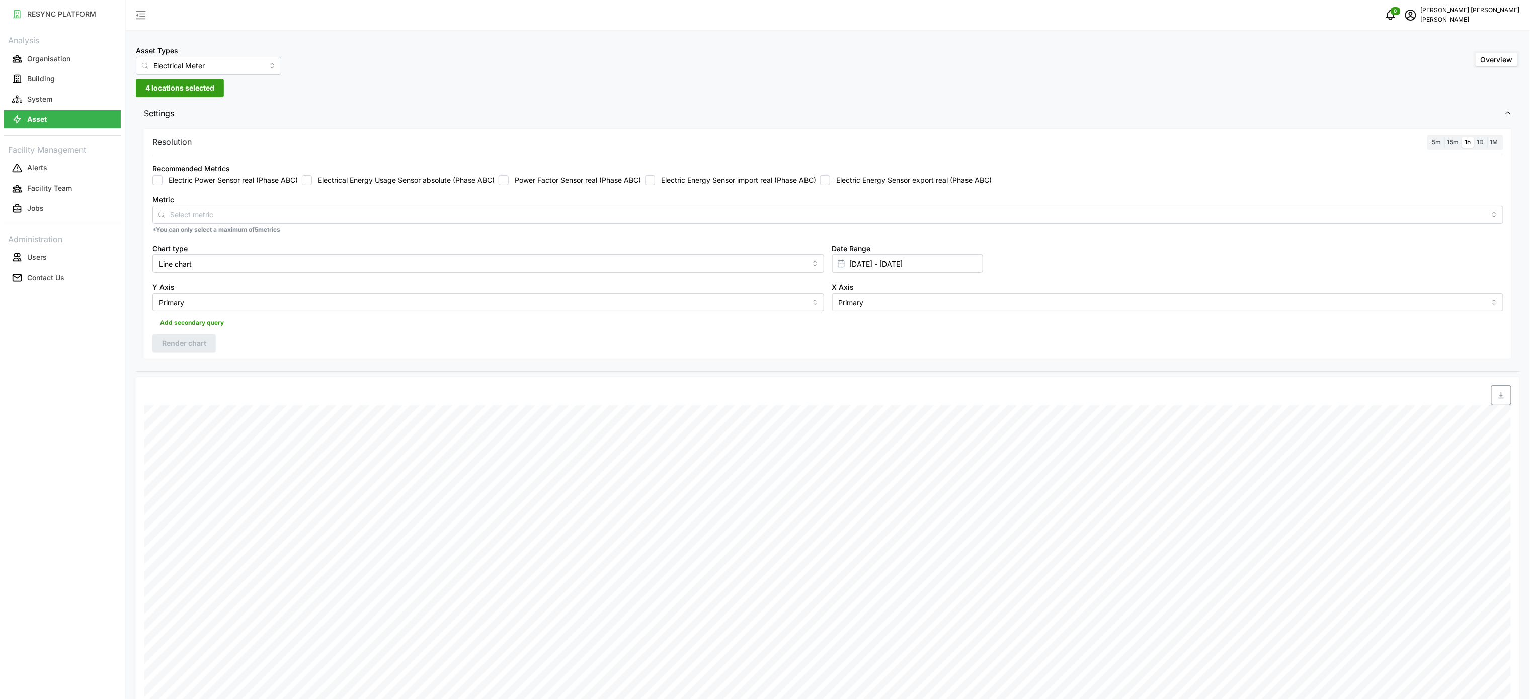
click at [753, 193] on div "Metric *You can only select a maximum of 5 metrics" at bounding box center [827, 213] width 1359 height 49
click at [712, 184] on label "Electric Energy Sensor import real (Phase ABC)" at bounding box center [735, 180] width 161 height 10
click at [655, 184] on input "Electric Energy Sensor import real (Phase ABC)" at bounding box center [650, 180] width 10 height 10
click at [179, 350] on span "Render chart" at bounding box center [184, 343] width 44 height 17
click at [1499, 402] on span "button" at bounding box center [1501, 395] width 19 height 19
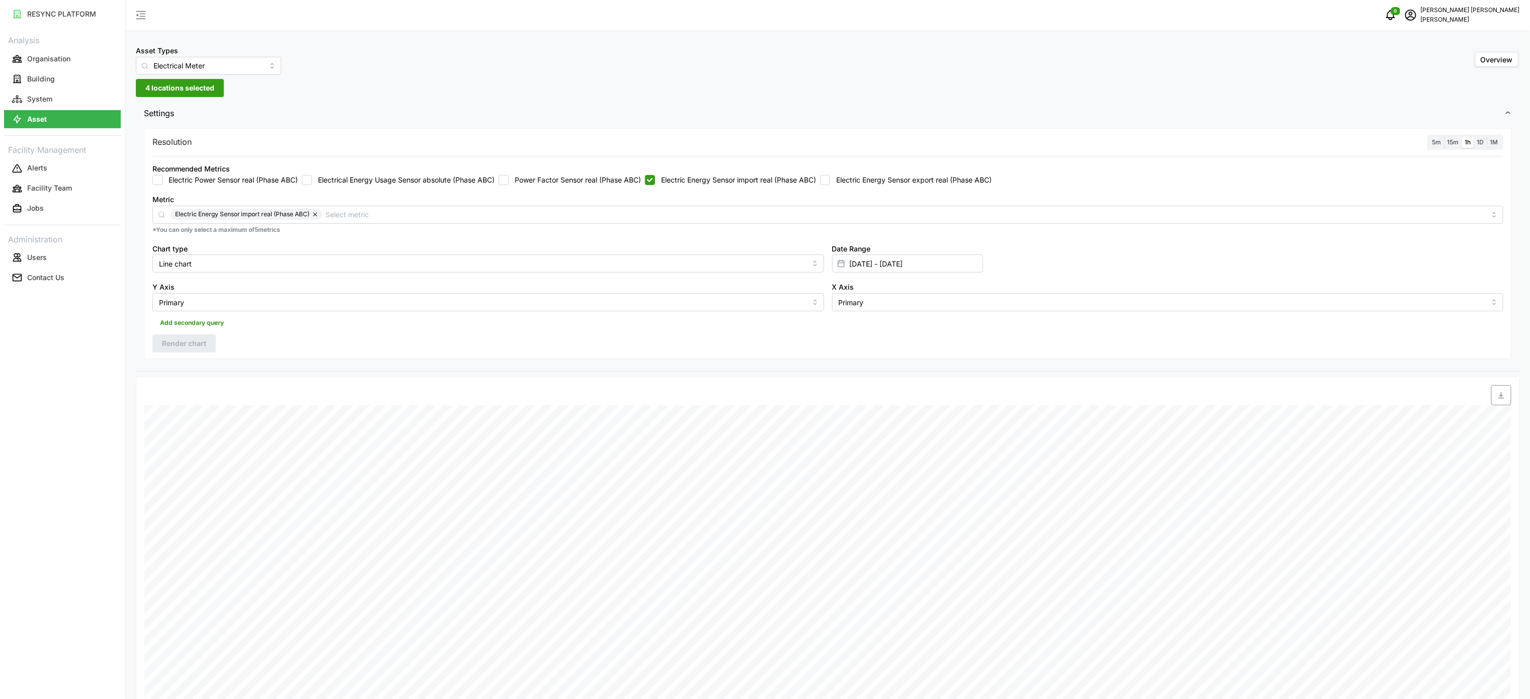
drag, startPoint x: 777, startPoint y: 179, endPoint x: 789, endPoint y: 183, distance: 12.3
click at [777, 179] on label "Electric Energy Sensor import real (Phase ABC)" at bounding box center [735, 180] width 161 height 10
click at [655, 179] on input "Electric Energy Sensor import real (Phase ABC)" at bounding box center [650, 180] width 10 height 10
checkbox input "false"
click at [857, 182] on label "Electric Energy Sensor export real (Phase ABC)" at bounding box center [910, 180] width 161 height 10
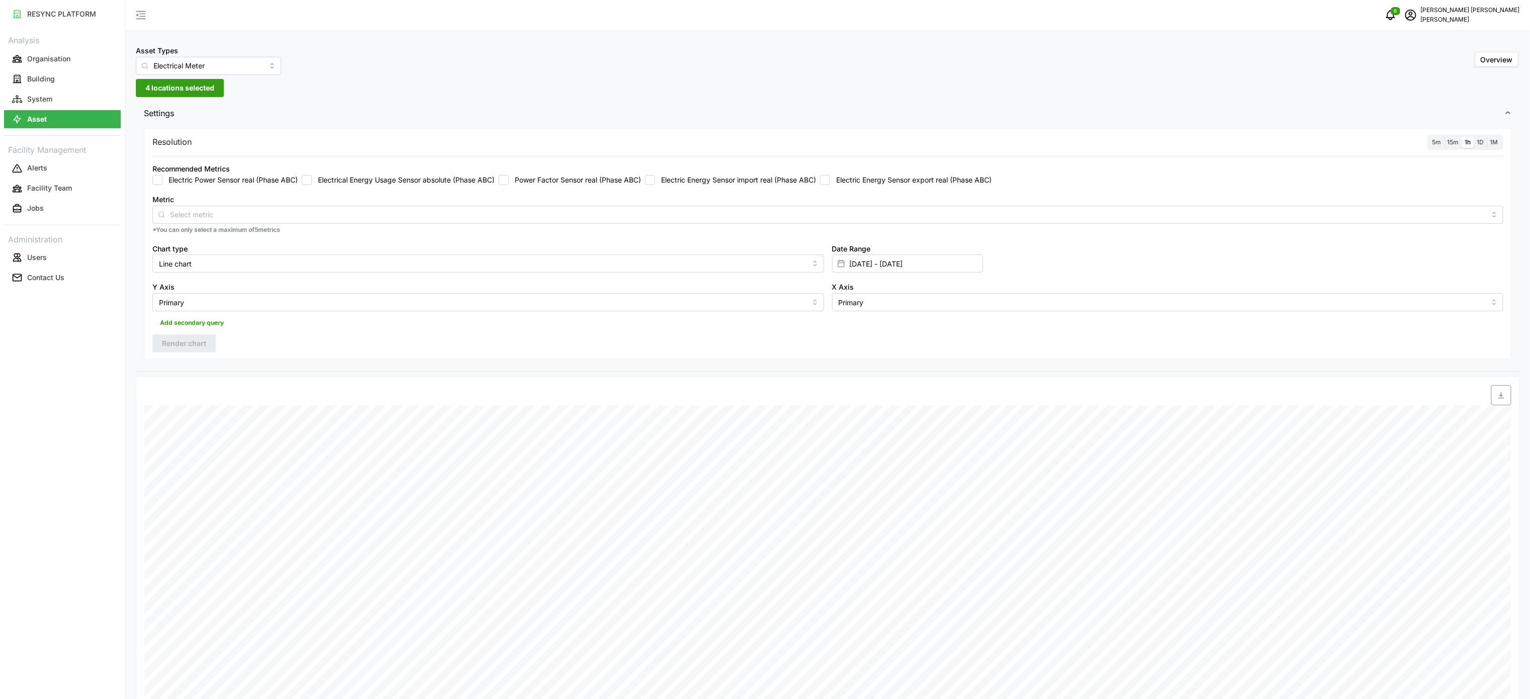
click at [830, 182] on input "Electric Energy Sensor export real (Phase ABC)" at bounding box center [825, 180] width 10 height 10
click at [191, 350] on span "Render chart" at bounding box center [184, 343] width 44 height 17
click at [1497, 402] on span "button" at bounding box center [1501, 395] width 19 height 19
click at [849, 183] on label "Electric Energy Sensor export real (Phase ABC)" at bounding box center [910, 180] width 161 height 10
click at [830, 183] on input "Electric Energy Sensor export real (Phase ABC)" at bounding box center [825, 180] width 10 height 10
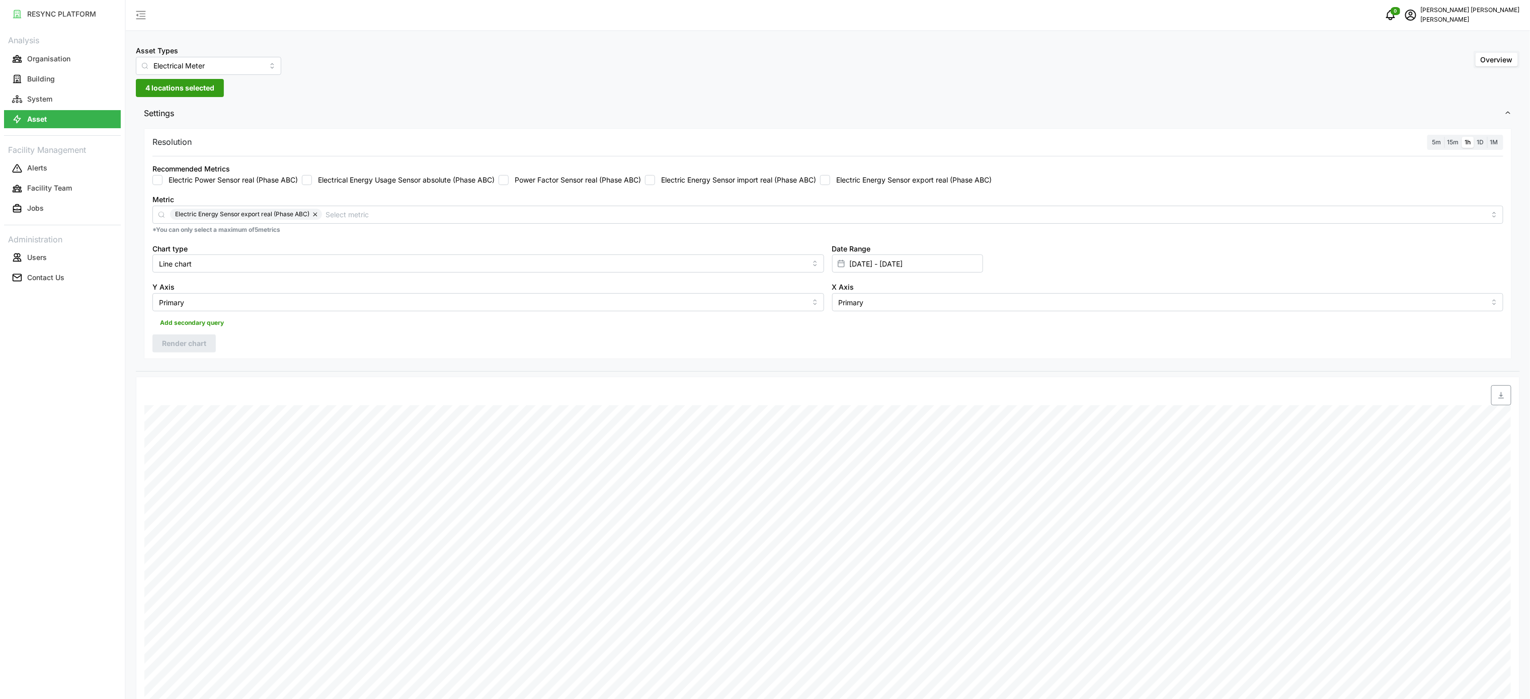
checkbox input "false"
click at [861, 259] on input "[DATE] - [DATE]" at bounding box center [907, 264] width 151 height 18
click at [876, 259] on input "[DATE] - [DATE]" at bounding box center [907, 264] width 151 height 18
click at [949, 367] on button "4" at bounding box center [947, 366] width 18 height 18
type input "[DATE] - [DATE]"
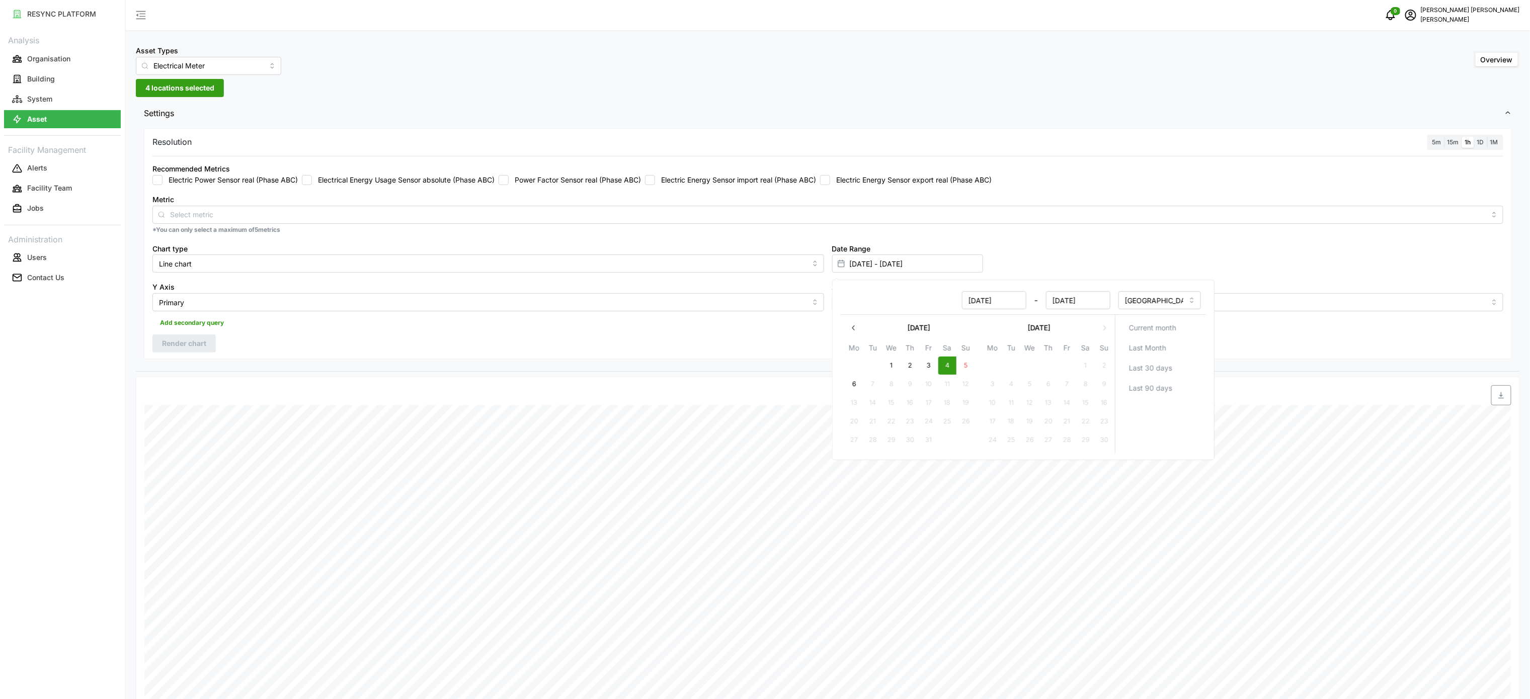
type input "[DATE]"
click at [949, 367] on button "4" at bounding box center [947, 366] width 18 height 18
type input "[DATE] - [DATE]"
type input "[DATE]"
click at [774, 184] on label "Electric Energy Sensor import real (Phase ABC)" at bounding box center [735, 180] width 161 height 10
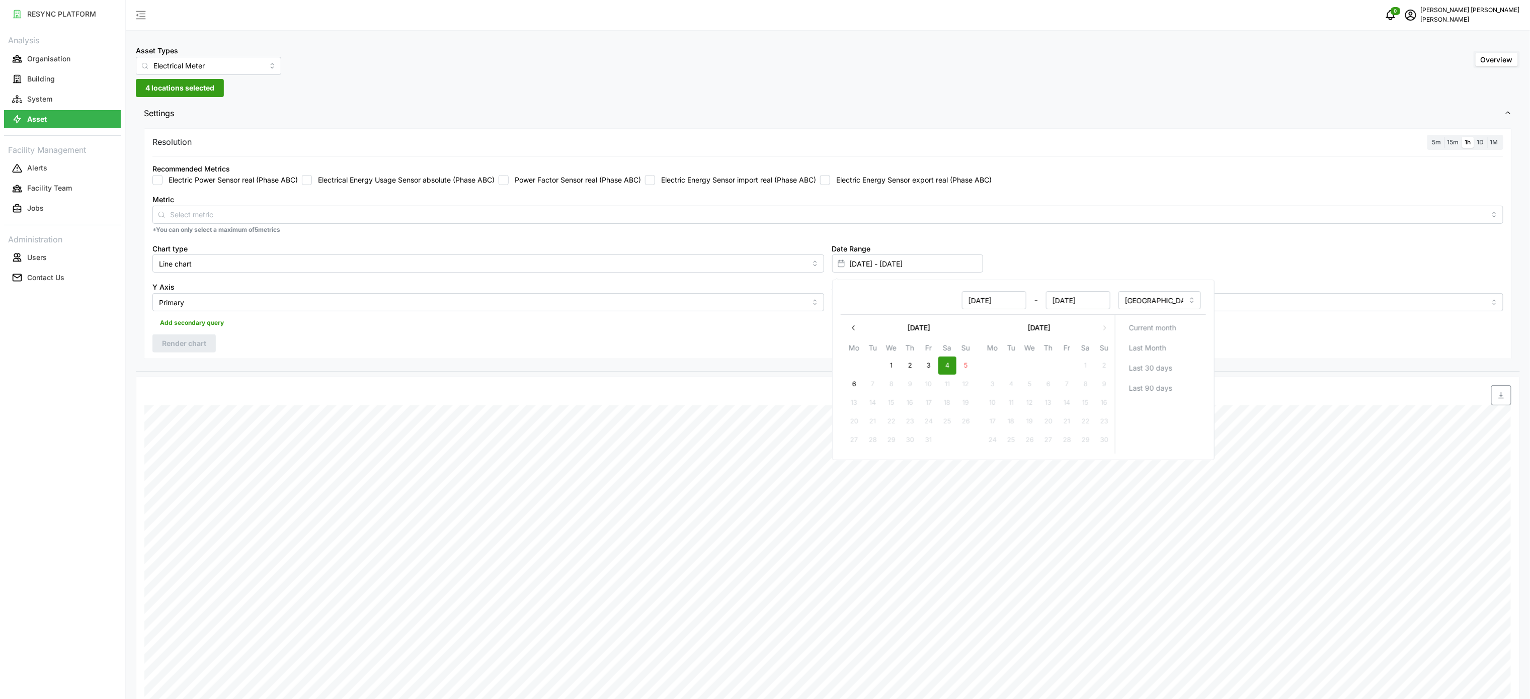
click at [655, 184] on input "Electric Energy Sensor import real (Phase ABC)" at bounding box center [650, 180] width 10 height 10
click at [655, 185] on input "Electric Energy Sensor import real (Phase ABC)" at bounding box center [650, 180] width 10 height 10
click at [683, 182] on label "Electric Energy Sensor import real (Phase ABC)" at bounding box center [735, 180] width 161 height 10
click at [658, 174] on div "Recommended Metrics Electric Power Sensor real (Phase ABC) Electrical Energy Us…" at bounding box center [827, 173] width 1351 height 23
click at [655, 185] on input "Electric Energy Sensor import real (Phase ABC)" at bounding box center [650, 180] width 10 height 10
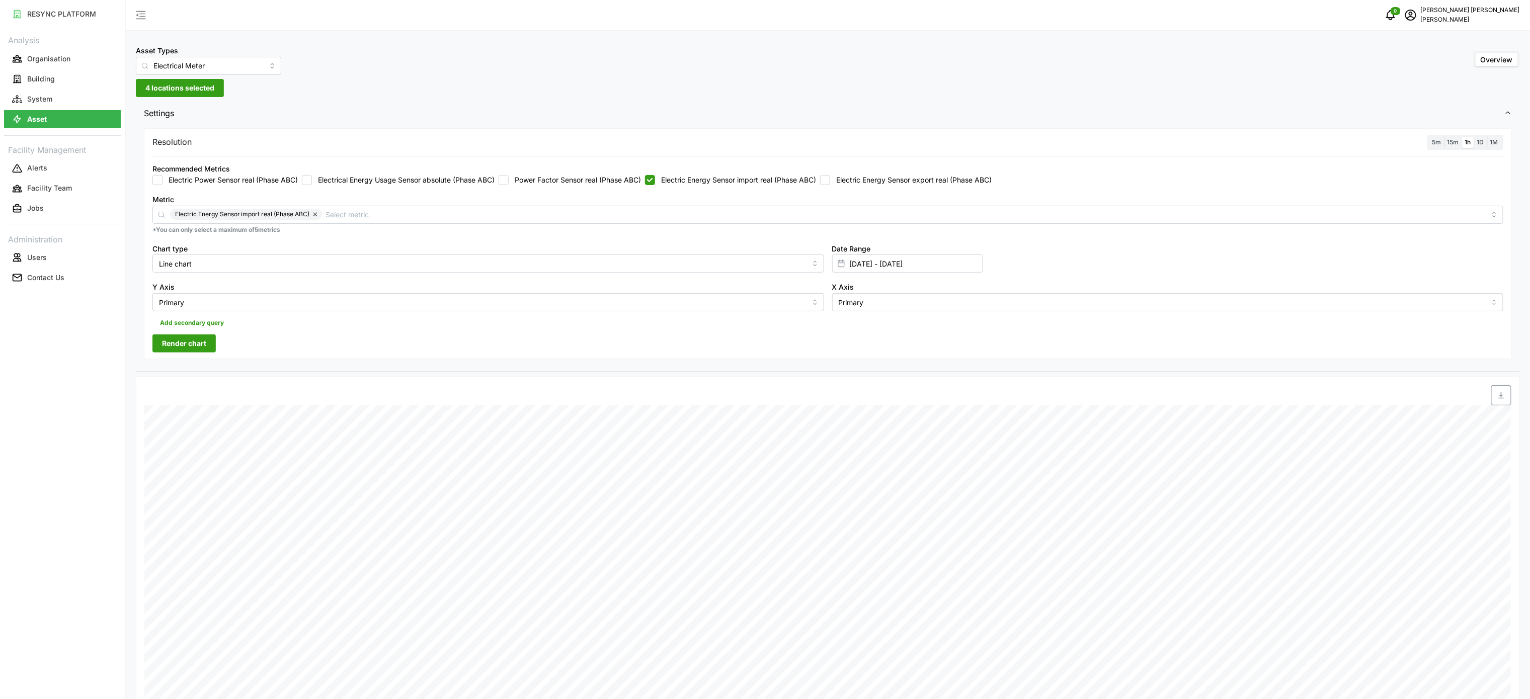
click at [187, 353] on button "Render chart" at bounding box center [183, 344] width 63 height 18
drag, startPoint x: 1505, startPoint y: 391, endPoint x: 793, endPoint y: 275, distance: 721.8
click at [1503, 391] on span "button" at bounding box center [1501, 395] width 19 height 19
drag, startPoint x: 686, startPoint y: 183, endPoint x: 728, endPoint y: 183, distance: 42.3
click at [686, 183] on label "Electric Energy Sensor import real (Phase ABC)" at bounding box center [735, 180] width 161 height 10
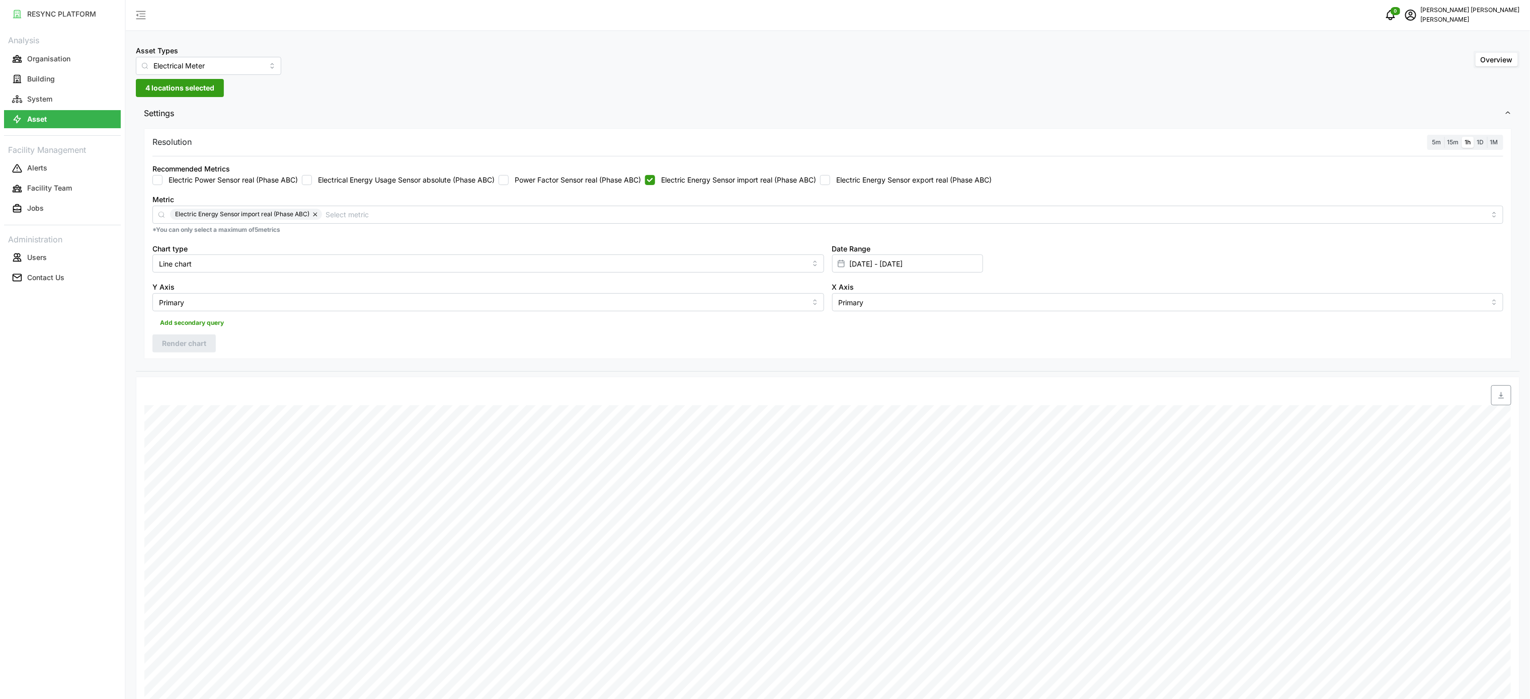
click at [655, 183] on input "Electric Energy Sensor import real (Phase ABC)" at bounding box center [650, 180] width 10 height 10
checkbox input "false"
click at [914, 182] on label "Electric Energy Sensor export real (Phase ABC)" at bounding box center [910, 180] width 161 height 10
click at [830, 182] on input "Electric Energy Sensor export real (Phase ABC)" at bounding box center [825, 180] width 10 height 10
drag, startPoint x: 199, startPoint y: 339, endPoint x: 789, endPoint y: 389, distance: 592.7
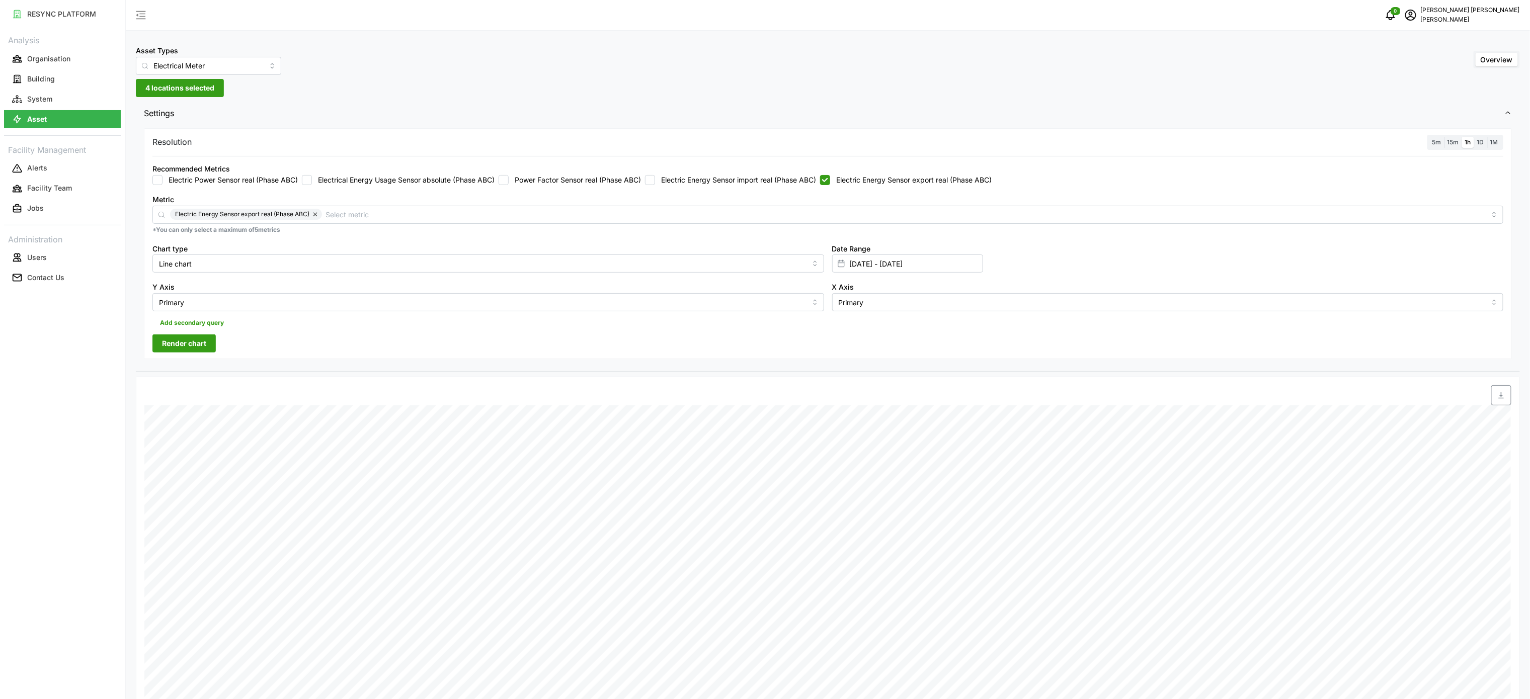
click at [198, 342] on span "Render chart" at bounding box center [184, 343] width 44 height 17
click at [1504, 396] on icon "button" at bounding box center [1501, 395] width 8 height 8
click at [1497, 387] on div at bounding box center [999, 395] width 1023 height 20
drag, startPoint x: 462, startPoint y: 337, endPoint x: 1136, endPoint y: 291, distance: 676.2
click at [496, 343] on div "Resolution 5m 15m 1h 1D 1M Recommended Metrics Electric Power Sensor real (Phas…" at bounding box center [828, 243] width 1368 height 231
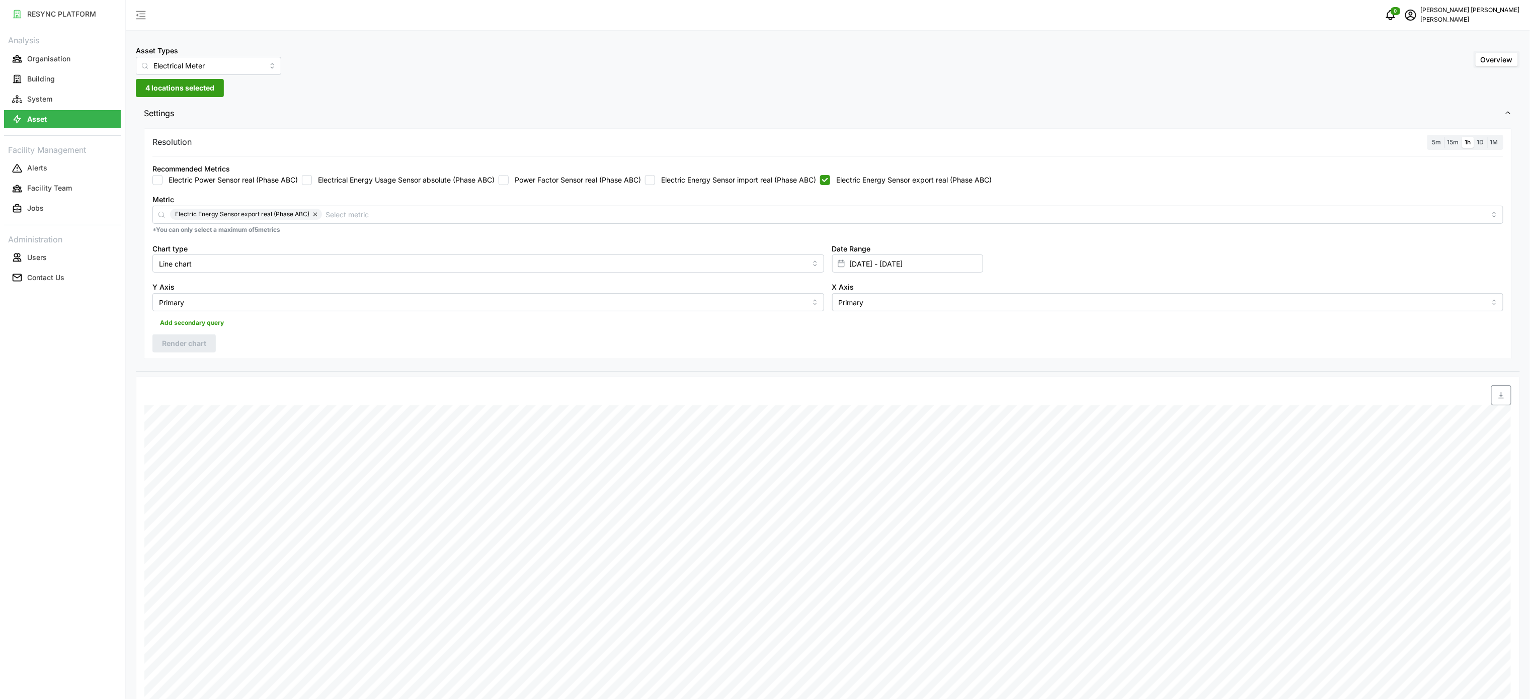
click at [830, 182] on input "Electric Energy Sensor export real (Phase ABC)" at bounding box center [825, 180] width 10 height 10
checkbox input "false"
click at [867, 268] on input "[DATE] - [DATE]" at bounding box center [907, 264] width 151 height 18
click at [868, 265] on input "[DATE] - [DATE]" at bounding box center [907, 264] width 151 height 18
click at [966, 363] on button "5" at bounding box center [965, 366] width 18 height 18
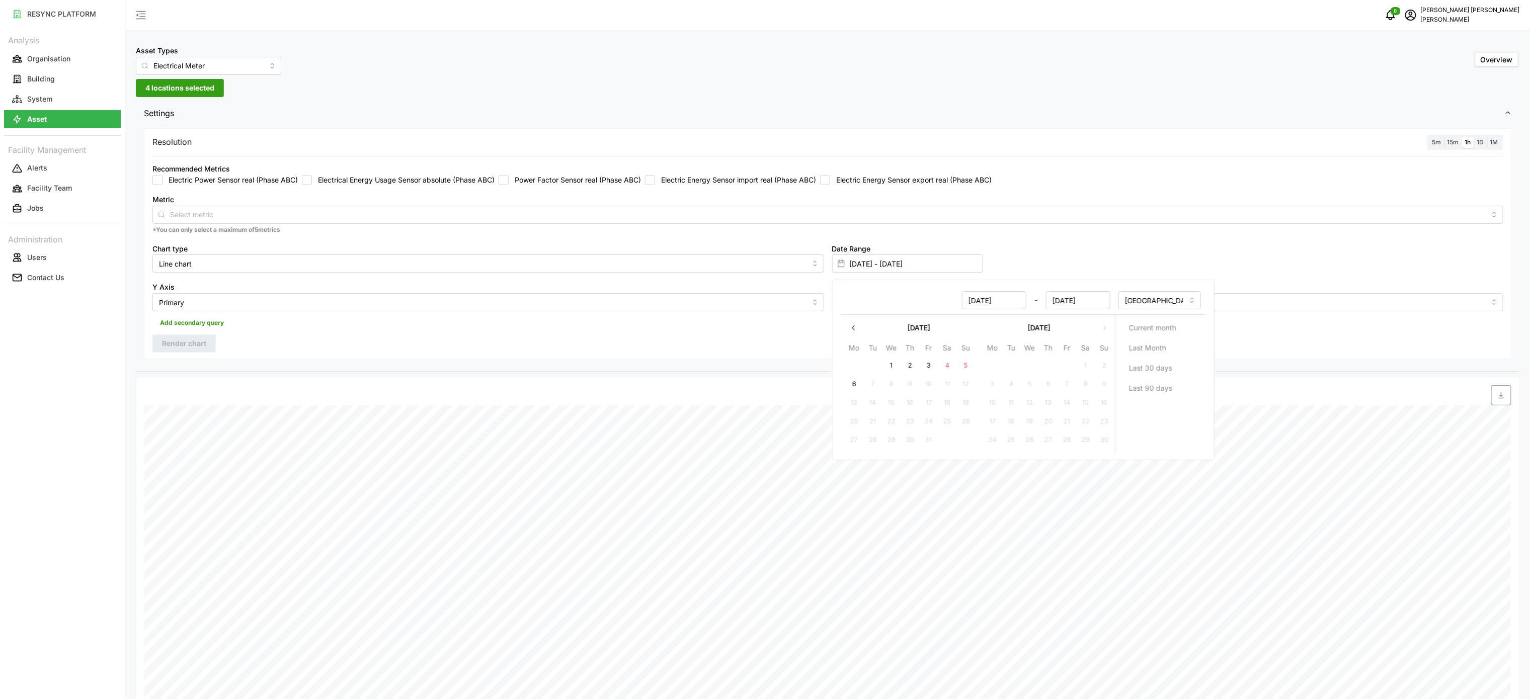
click at [966, 363] on button "5" at bounding box center [965, 366] width 18 height 18
type input "[DATE] - [DATE]"
type input "[DATE]"
click at [680, 186] on div "Recommended Metrics Electric Power Sensor real (Phase ABC) Electrical Energy Us…" at bounding box center [827, 173] width 1359 height 31
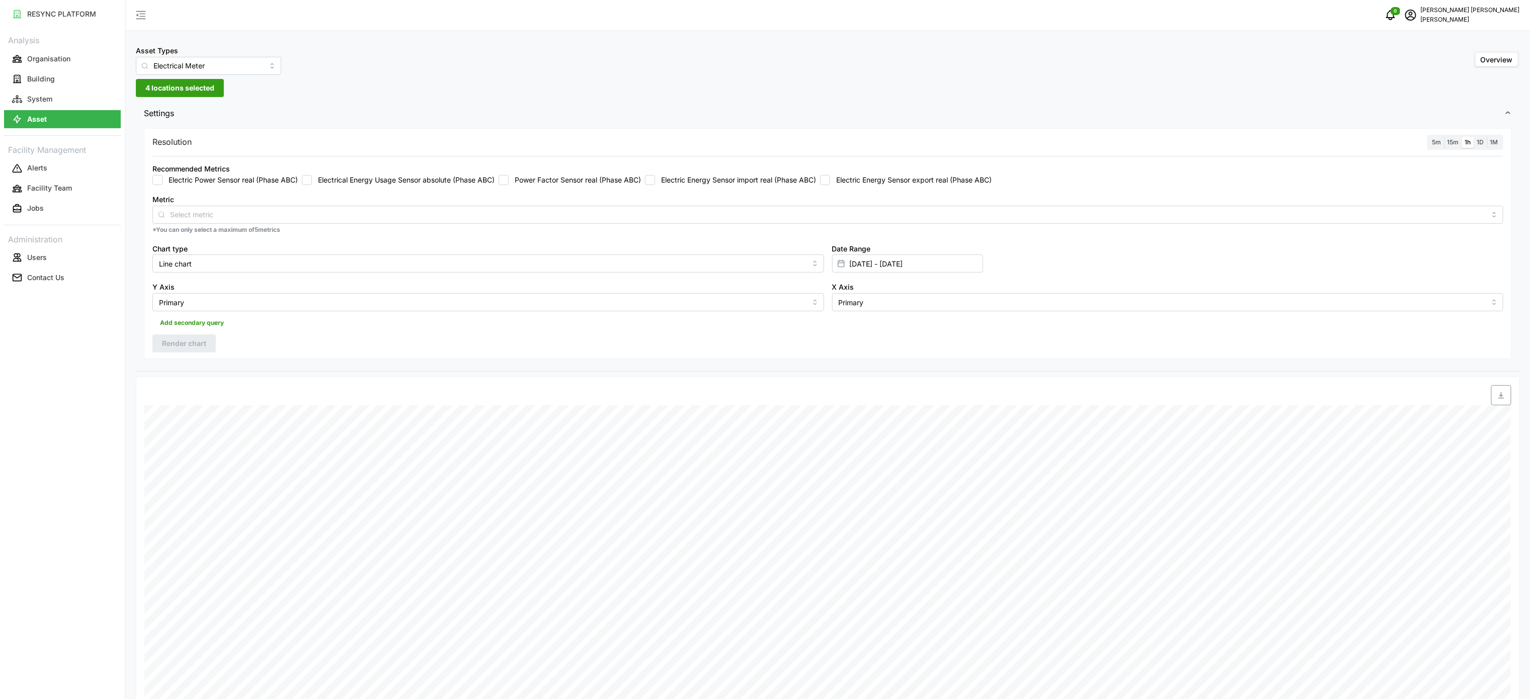
click at [662, 179] on label "Electric Energy Sensor import real (Phase ABC)" at bounding box center [735, 180] width 161 height 10
click at [655, 179] on input "Electric Energy Sensor import real (Phase ABC)" at bounding box center [650, 180] width 10 height 10
drag, startPoint x: 203, startPoint y: 342, endPoint x: 682, endPoint y: 345, distance: 478.9
click at [202, 343] on span "Render chart" at bounding box center [184, 343] width 44 height 17
click at [1500, 395] on icon "button" at bounding box center [1501, 395] width 8 height 8
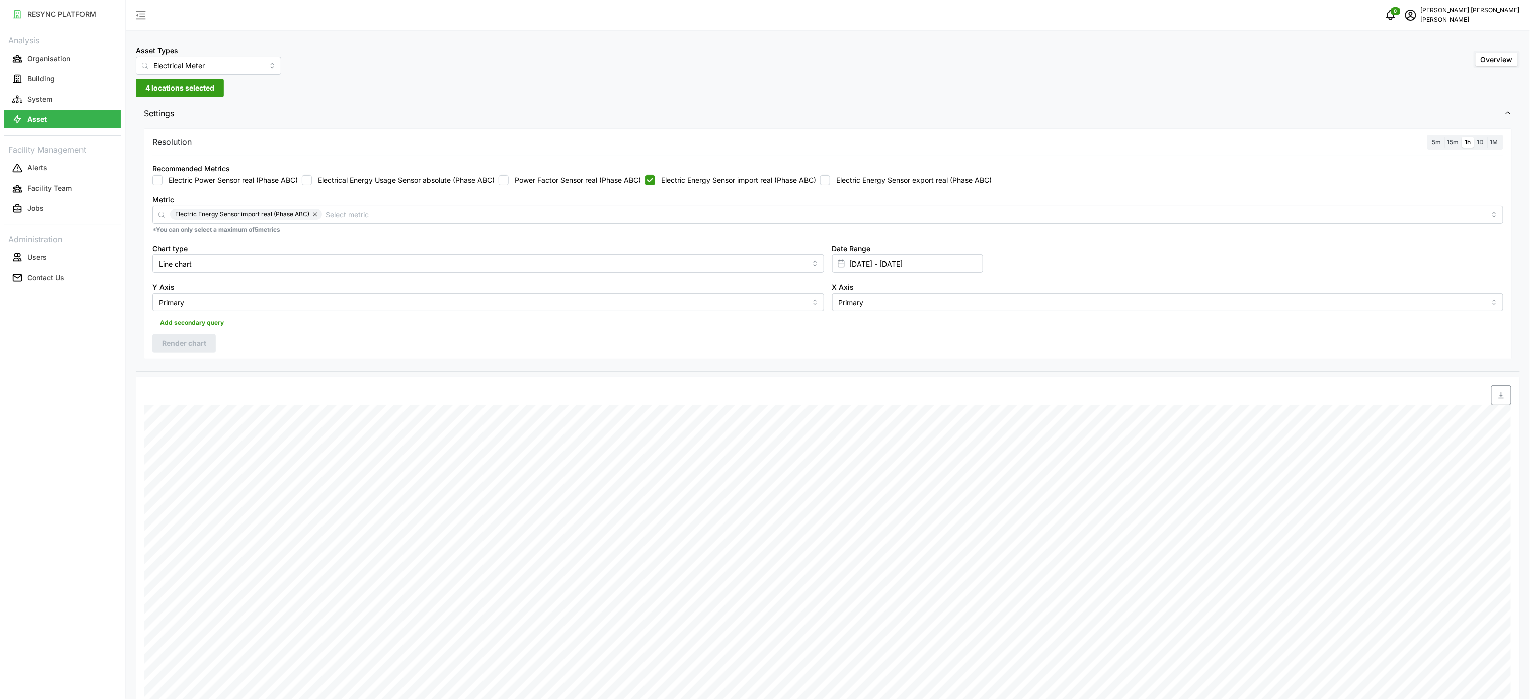
click at [750, 192] on div "Metric Electric Energy Sensor import real (Phase ABC) *You can only select a ma…" at bounding box center [827, 213] width 1359 height 49
click at [764, 187] on div "Recommended Metrics Electric Power Sensor real (Phase ABC) Electrical Energy Us…" at bounding box center [827, 173] width 1359 height 31
click at [655, 175] on input "Electric Energy Sensor import real (Phase ABC)" at bounding box center [650, 180] width 10 height 10
checkbox input "false"
click at [870, 179] on label "Electric Energy Sensor export real (Phase ABC)" at bounding box center [910, 180] width 161 height 10
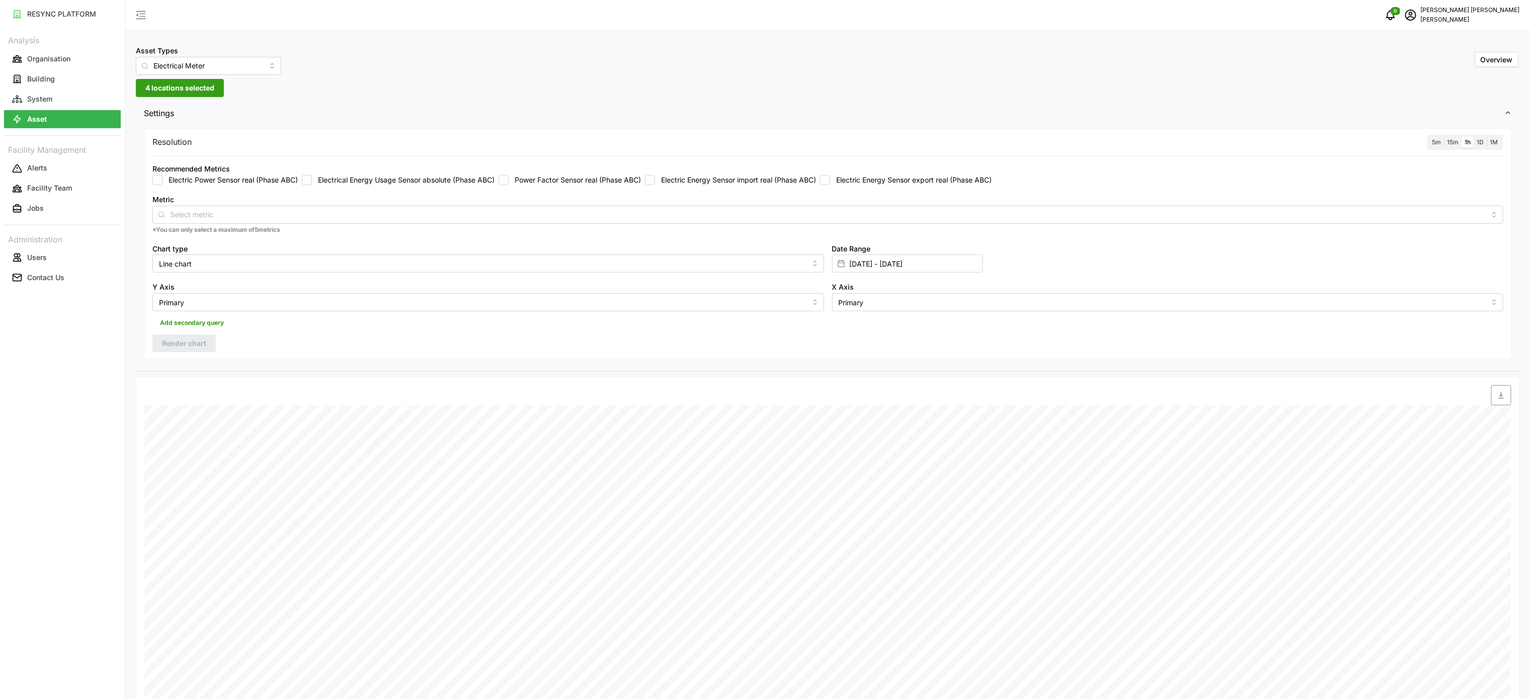
click at [830, 179] on input "Electric Energy Sensor export real (Phase ABC)" at bounding box center [825, 180] width 10 height 10
checkbox input "true"
drag, startPoint x: 179, startPoint y: 342, endPoint x: 1544, endPoint y: 347, distance: 1365.4
click at [180, 342] on span "Render chart" at bounding box center [184, 343] width 44 height 17
click at [1493, 399] on span "button" at bounding box center [1501, 395] width 19 height 19
